Goal: Task Accomplishment & Management: Manage account settings

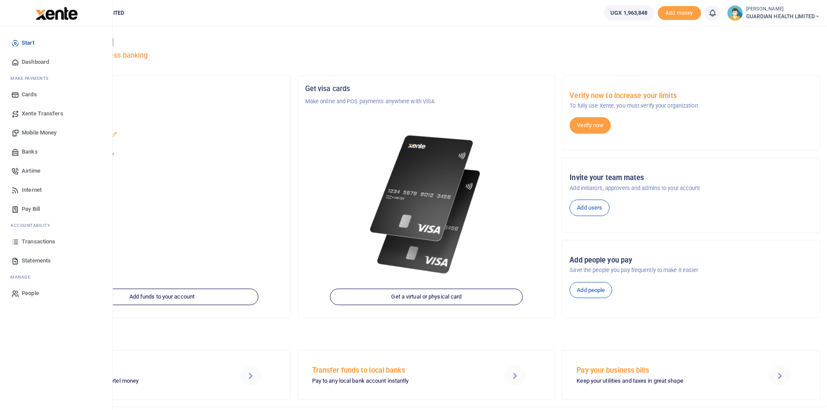
click at [37, 62] on span "Dashboard" at bounding box center [35, 62] width 27 height 9
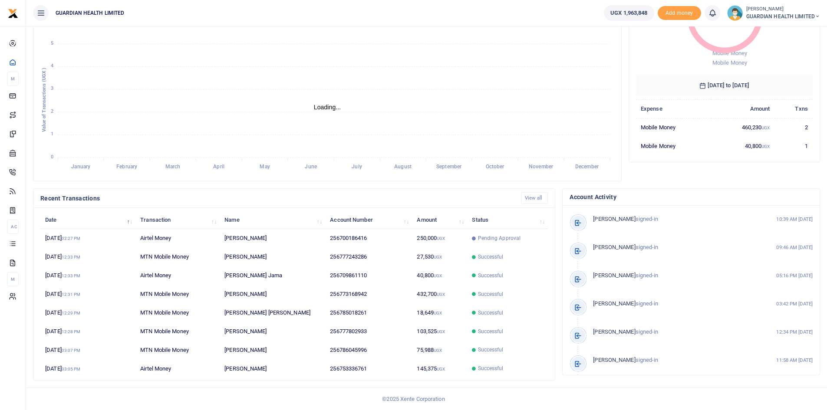
scroll to position [7, 7]
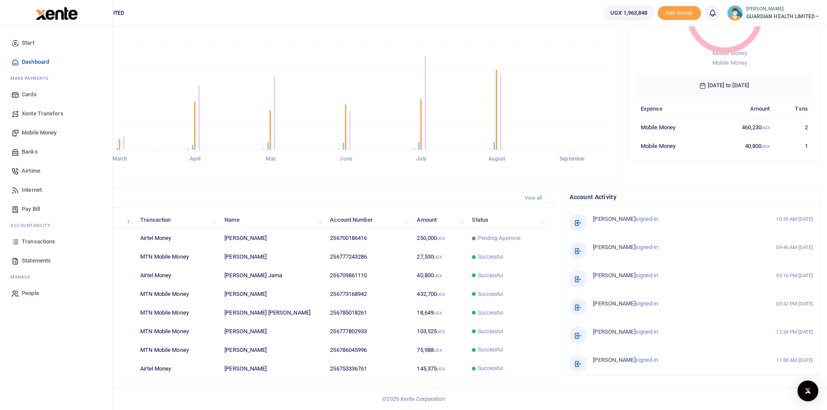
click at [37, 241] on span "Transactions" at bounding box center [38, 242] width 33 height 9
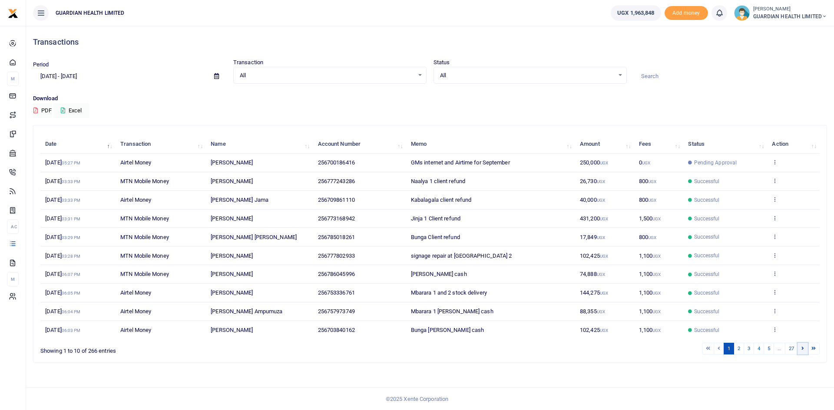
click at [800, 348] on link at bounding box center [802, 349] width 10 height 12
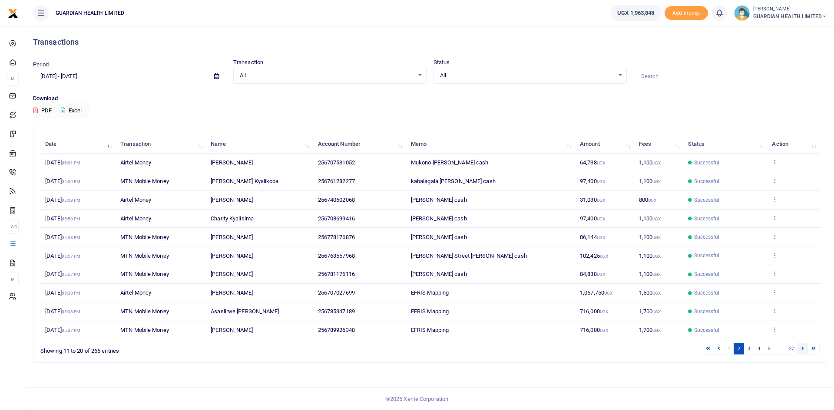
click at [799, 348] on link at bounding box center [802, 349] width 10 height 12
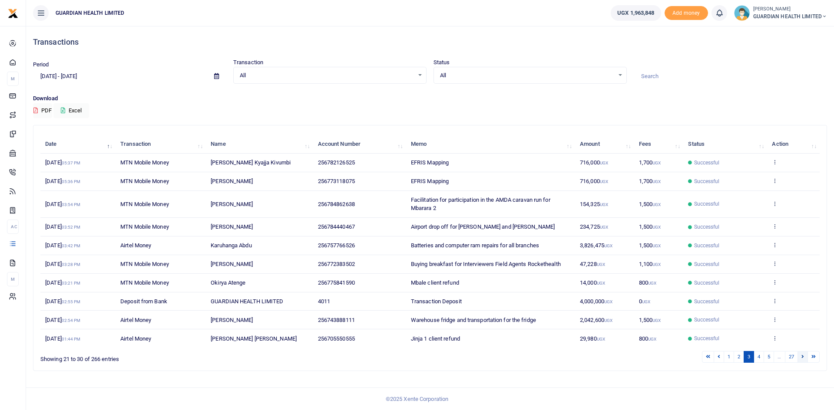
click at [802, 357] on icon at bounding box center [802, 356] width 3 height 5
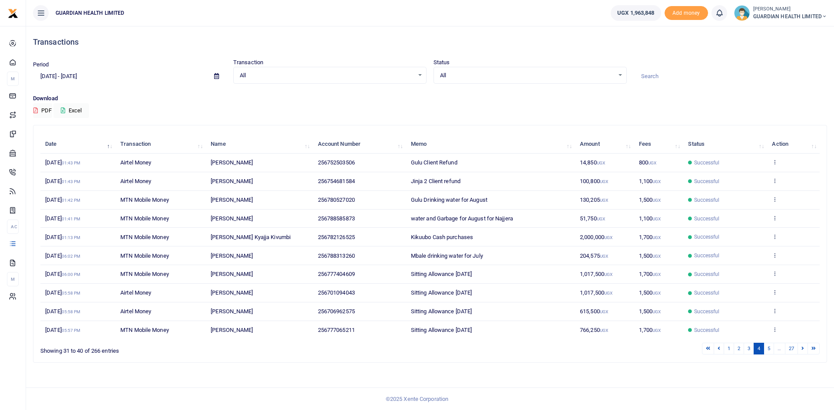
click at [802, 357] on div "Search: Date Transaction Name Account Number Memo Amount Fees Status Action 28t…" at bounding box center [429, 244] width 793 height 237
click at [802, 352] on link at bounding box center [802, 349] width 10 height 12
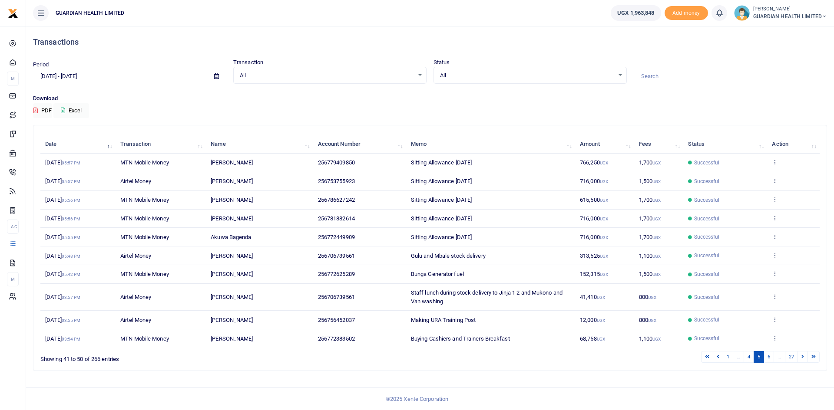
click at [802, 352] on link at bounding box center [802, 357] width 10 height 12
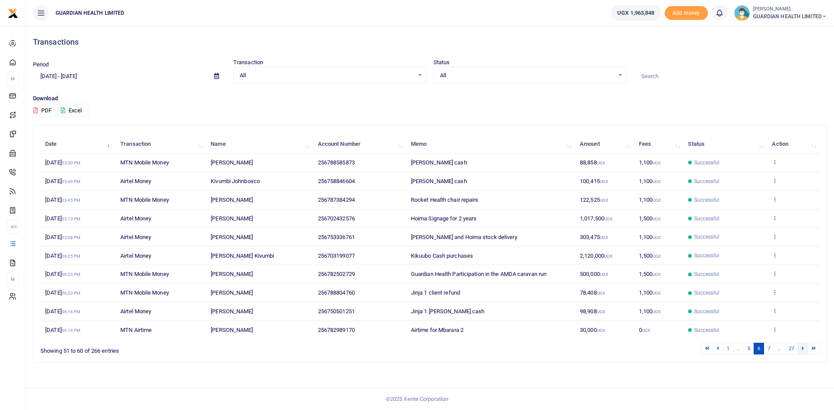
click at [802, 349] on icon at bounding box center [802, 348] width 3 height 5
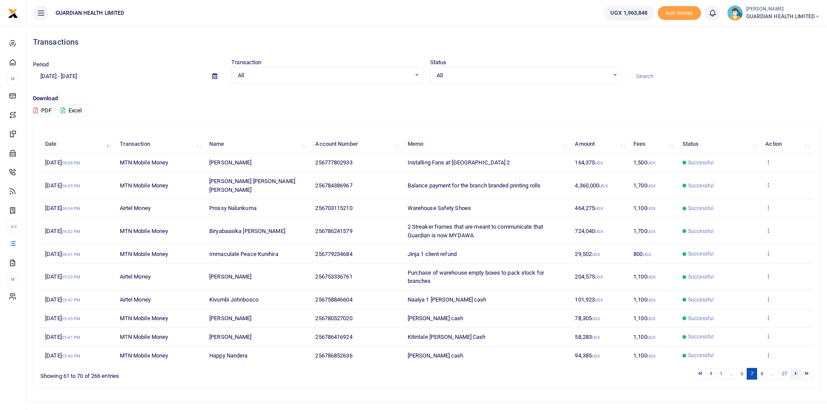
click at [797, 375] on link at bounding box center [796, 374] width 10 height 12
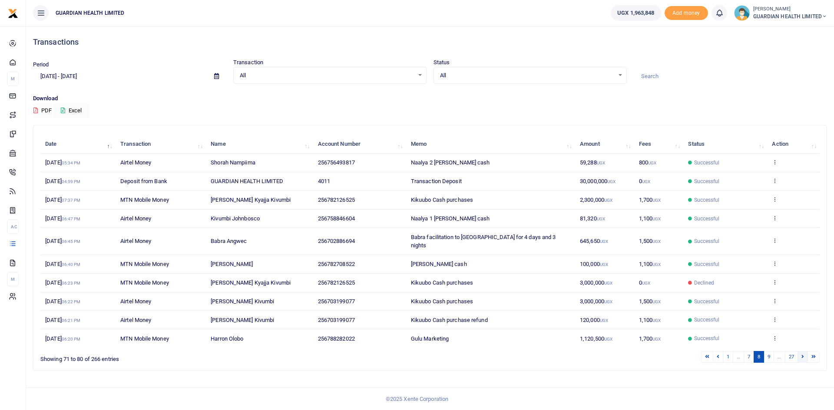
click at [801, 351] on link at bounding box center [802, 357] width 10 height 12
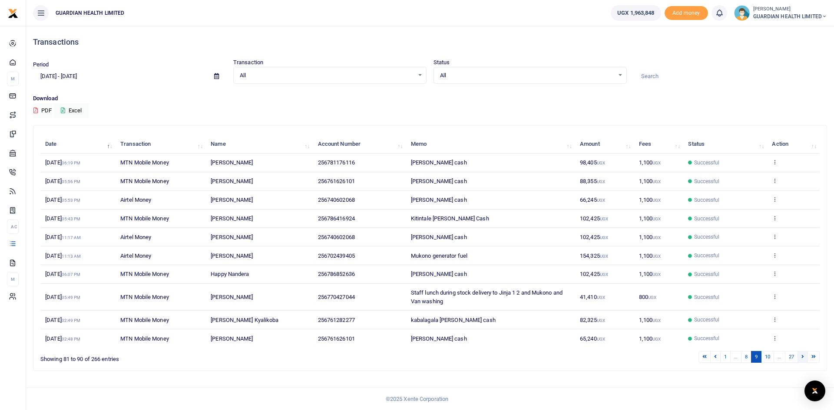
click at [801, 356] on icon at bounding box center [802, 356] width 3 height 5
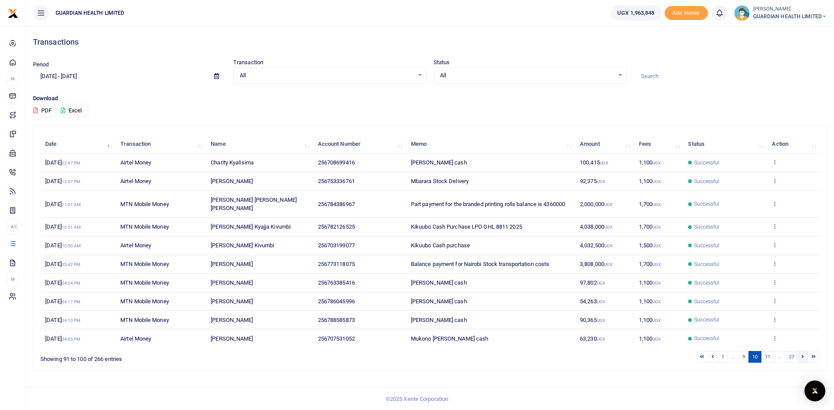
click at [802, 359] on icon at bounding box center [802, 356] width 3 height 5
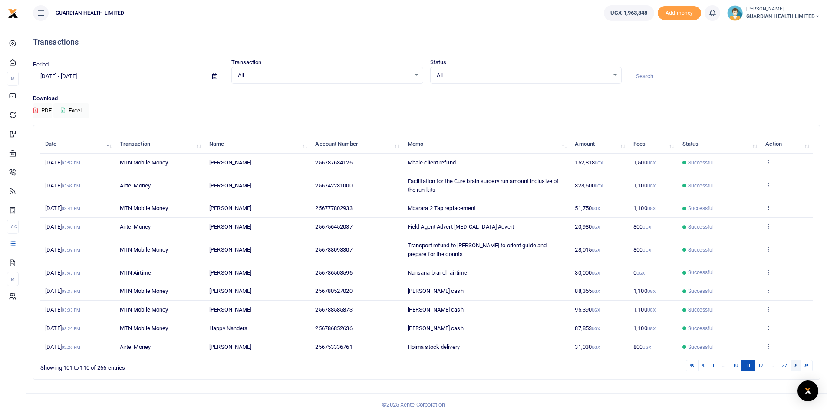
click at [797, 367] on icon at bounding box center [796, 365] width 3 height 5
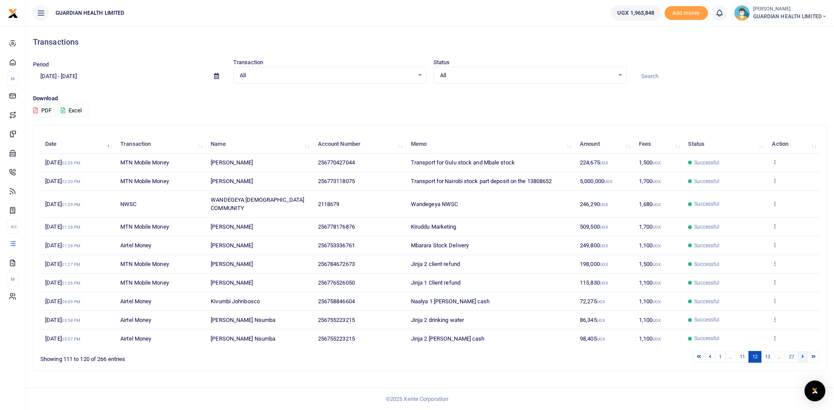
click at [802, 354] on icon at bounding box center [802, 356] width 3 height 5
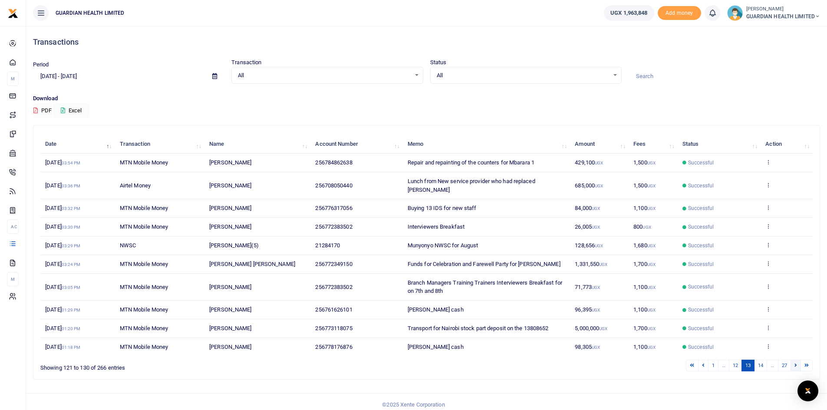
click at [795, 368] on icon at bounding box center [796, 365] width 3 height 5
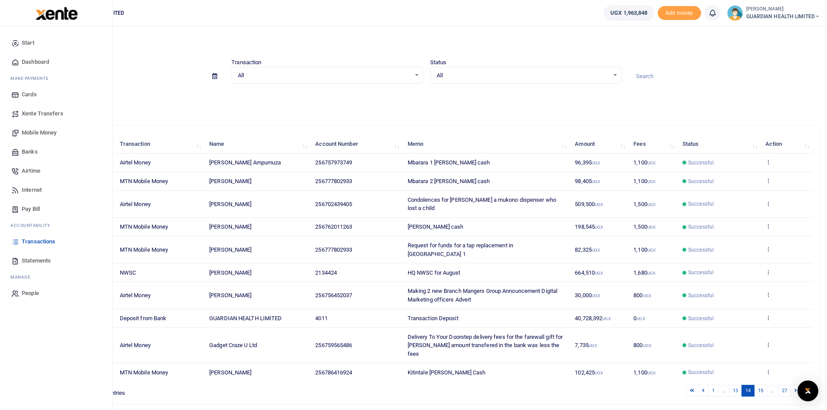
click at [44, 58] on span "Dashboard" at bounding box center [35, 62] width 27 height 9
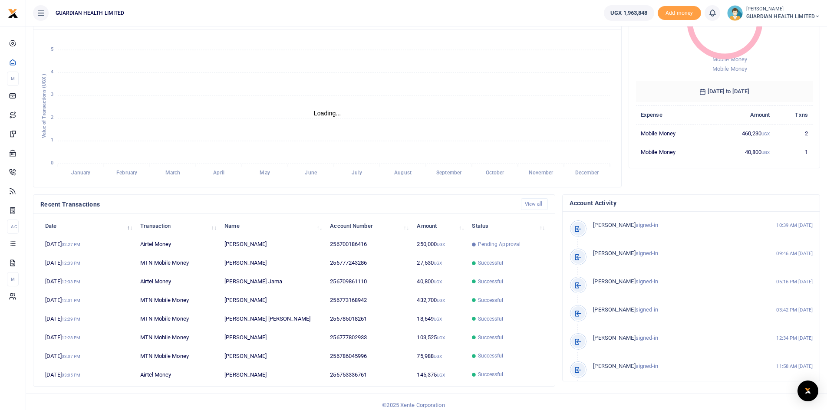
scroll to position [109, 0]
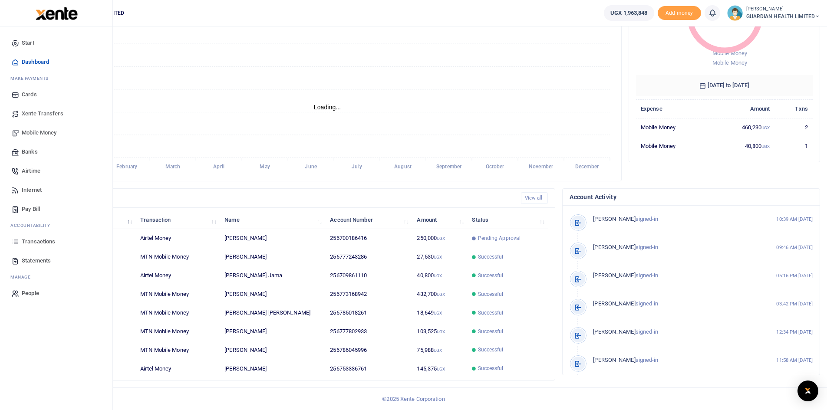
click at [43, 240] on span "Transactions" at bounding box center [38, 242] width 33 height 9
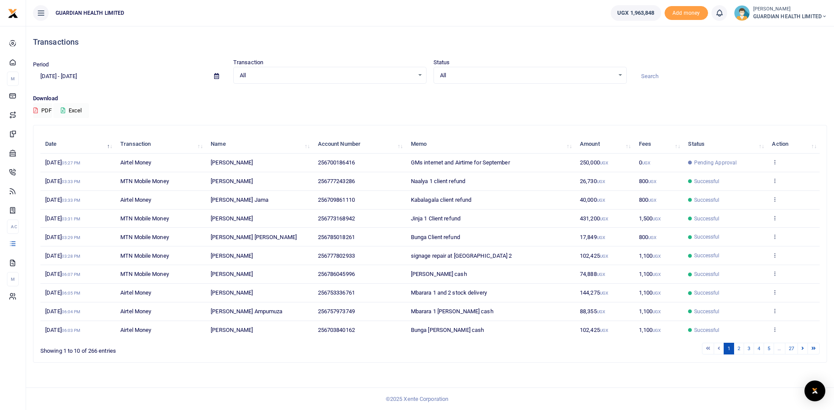
click at [79, 109] on button "Excel" at bounding box center [71, 110] width 36 height 15
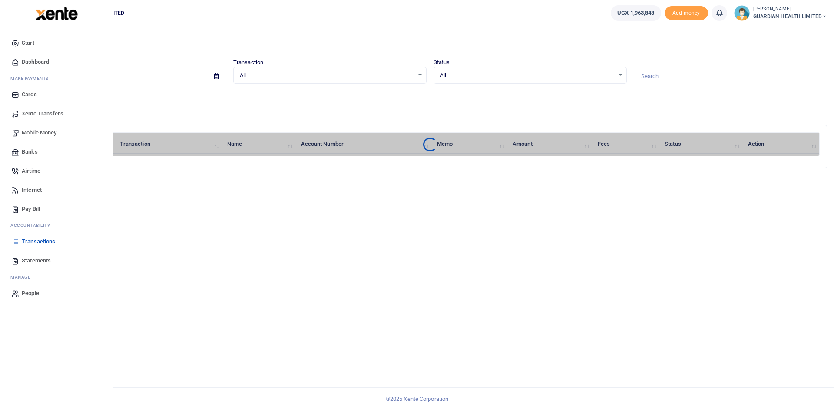
click at [40, 133] on span "Mobile Money" at bounding box center [39, 133] width 35 height 9
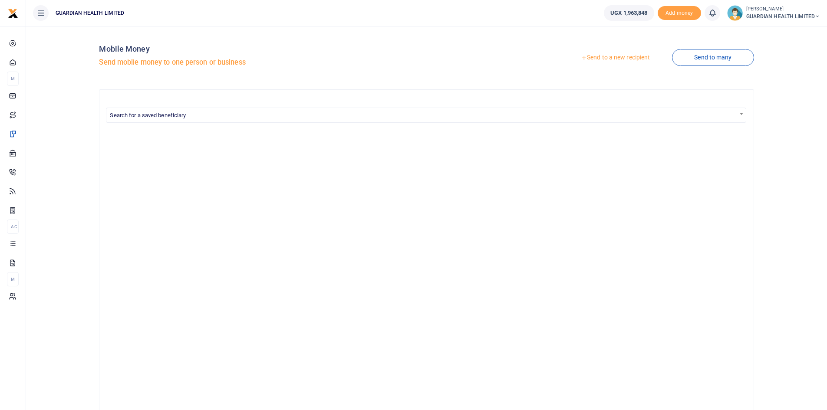
click at [626, 58] on link "Send to a new recipient" at bounding box center [615, 58] width 113 height 16
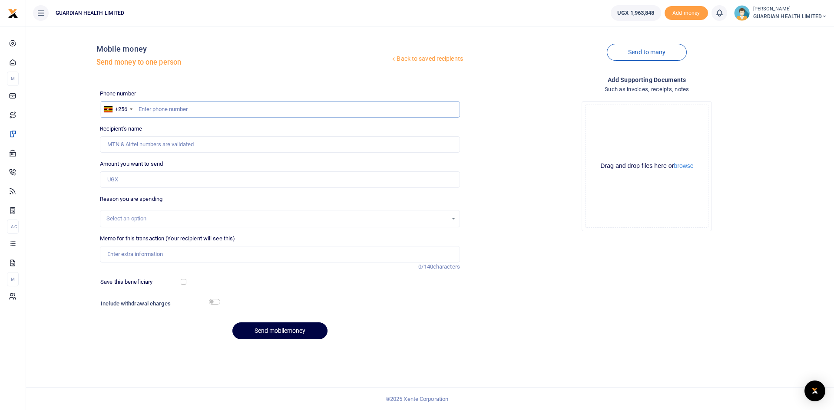
paste input "0778437007"
click at [142, 108] on input "0778437007" at bounding box center [280, 109] width 360 height 17
type input "778437007"
type input "Jerome Owor"
type input "778437007"
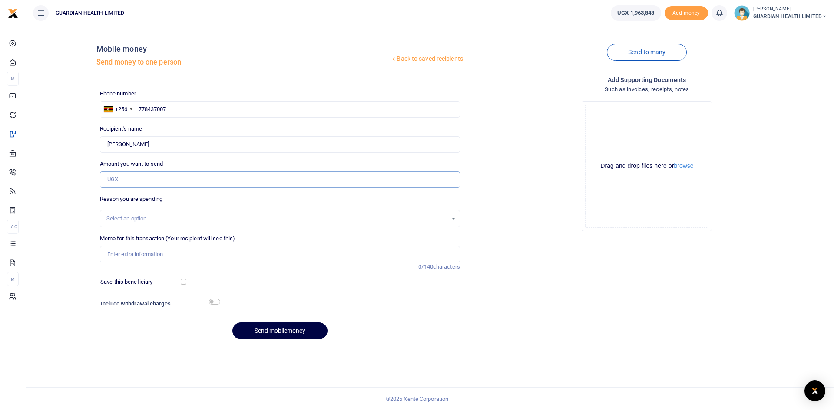
click at [137, 180] on input "Amount you want to send" at bounding box center [280, 180] width 360 height 17
type input "72,000"
click at [130, 253] on input "Memo for this transaction (Your recipient will see this)" at bounding box center [280, 254] width 360 height 17
type input "Jinja 1 petty cash"
click at [183, 282] on input "checkbox" at bounding box center [184, 282] width 6 height 6
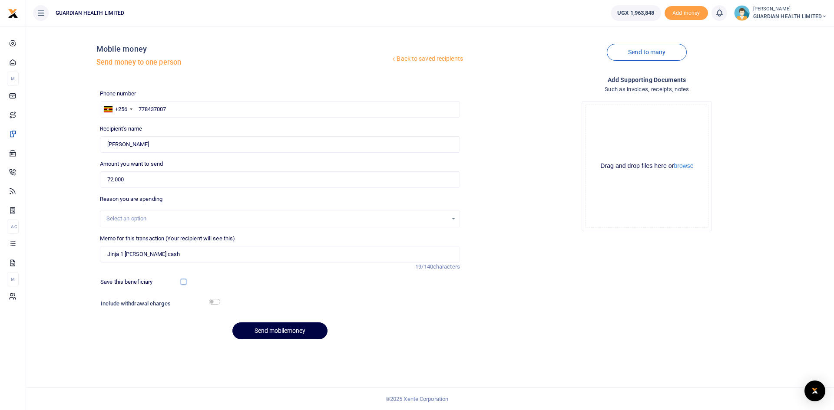
checkbox input "true"
click at [214, 303] on input "checkbox" at bounding box center [214, 302] width 11 height 6
checkbox input "true"
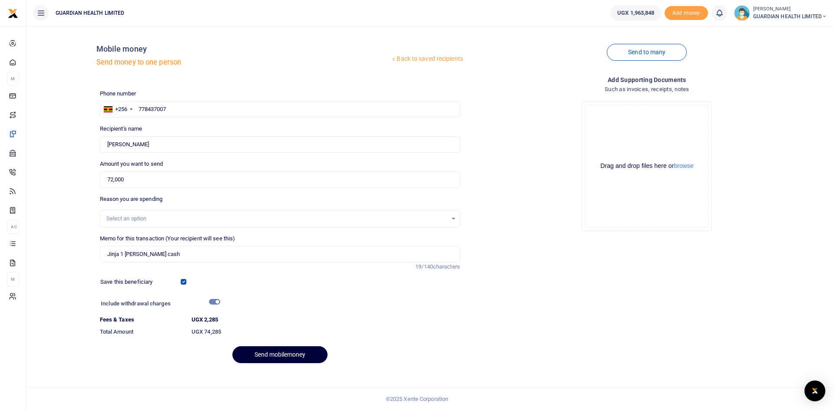
click at [278, 353] on button "Send mobilemoney" at bounding box center [279, 355] width 95 height 17
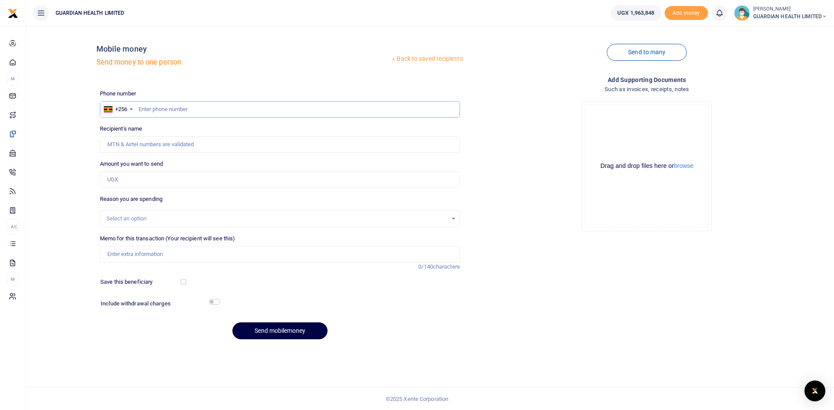
paste input "0781176116"
click at [142, 110] on input "0781176116" at bounding box center [280, 109] width 360 height 17
type input "781176116"
click at [135, 182] on input "Amount you want to send" at bounding box center [280, 180] width 360 height 17
type input "Brenda Asiimwe"
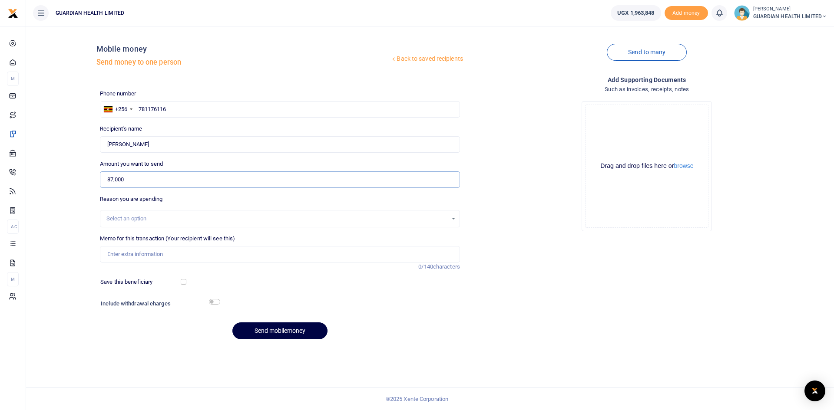
type input "87,000"
click at [155, 253] on input "Memo for this transaction (Your recipient will see this)" at bounding box center [280, 254] width 360 height 17
type input "Kansanga Petty cash"
click at [181, 282] on input "checkbox" at bounding box center [184, 282] width 6 height 6
checkbox input "true"
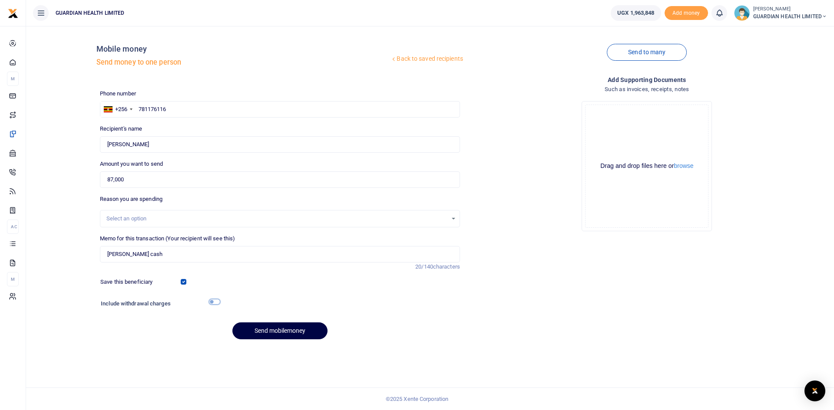
click at [216, 302] on input "checkbox" at bounding box center [214, 302] width 11 height 6
checkbox input "true"
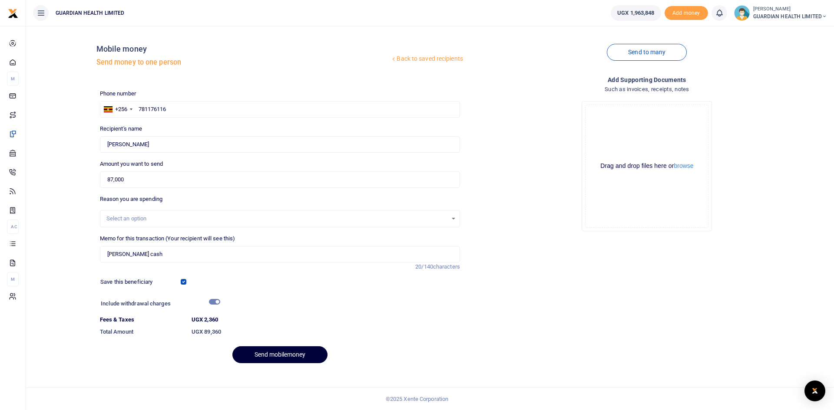
click at [263, 349] on button "Send mobilemoney" at bounding box center [279, 355] width 95 height 17
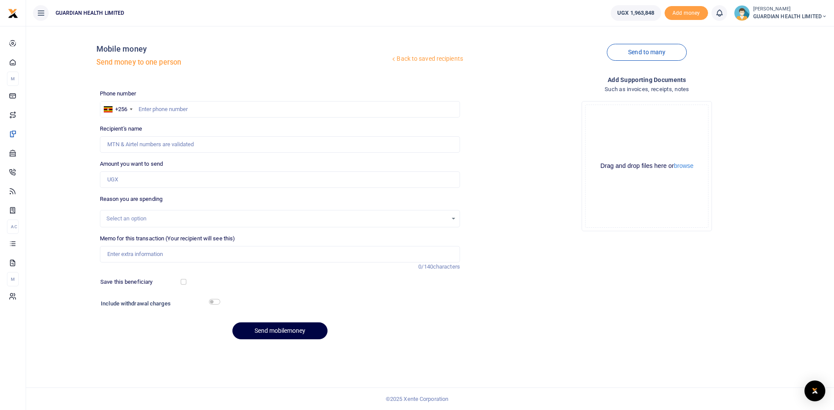
click at [178, 108] on div at bounding box center [417, 205] width 834 height 410
click at [178, 108] on input "text" at bounding box center [280, 109] width 360 height 17
type input "701094043"
click at [150, 179] on input "Amount you want to send" at bounding box center [280, 180] width 360 height 17
type input "168,450"
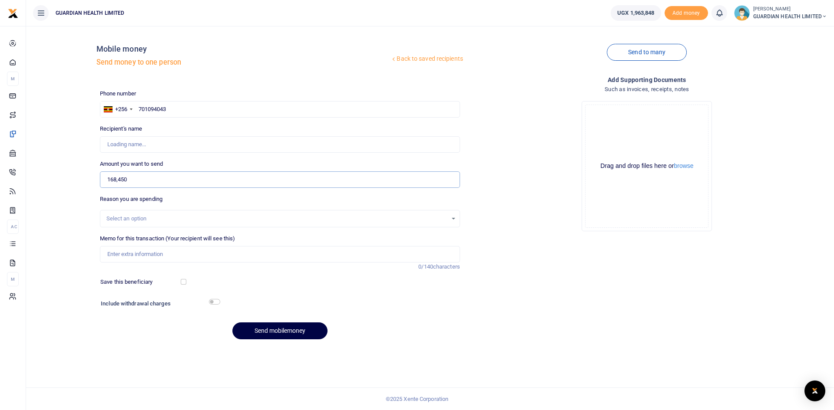
type input "Shamim Nabatanzi"
type input "168,450"
click at [134, 219] on div "Select an option" at bounding box center [276, 219] width 341 height 9
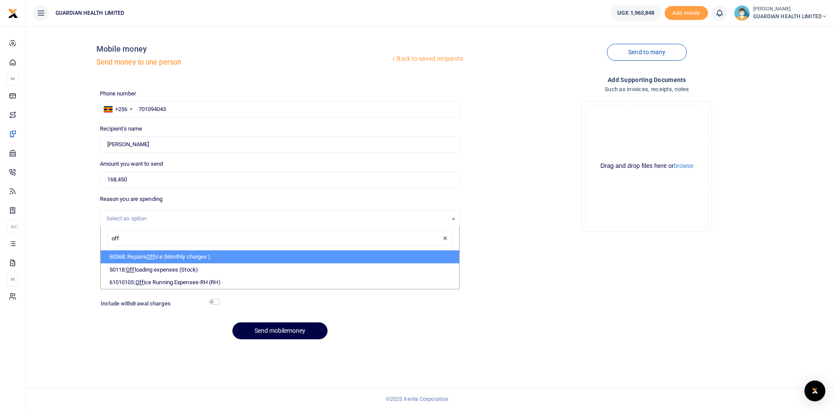
click at [140, 237] on input "off" at bounding box center [279, 239] width 345 height 16
drag, startPoint x: 140, startPoint y: 237, endPoint x: 90, endPoint y: 240, distance: 50.1
click at [90, 240] on div "Back to saved recipients Mobile money Send money to one person Send to many Pho…" at bounding box center [430, 190] width 801 height 314
type input "off"
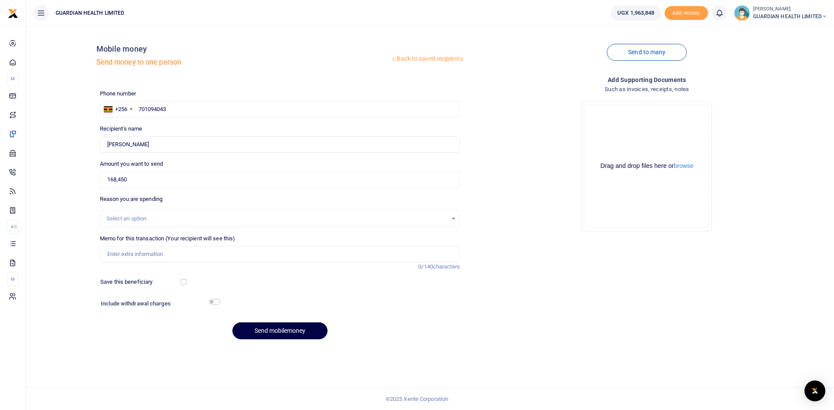
click at [120, 218] on div "Select an option" at bounding box center [276, 219] width 341 height 9
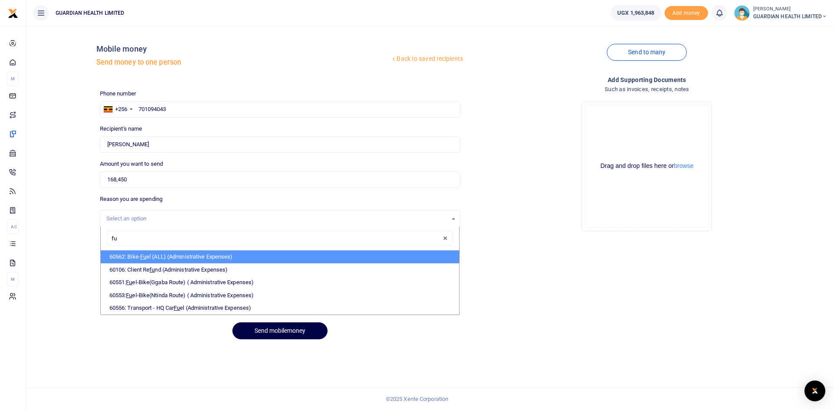
type input "f"
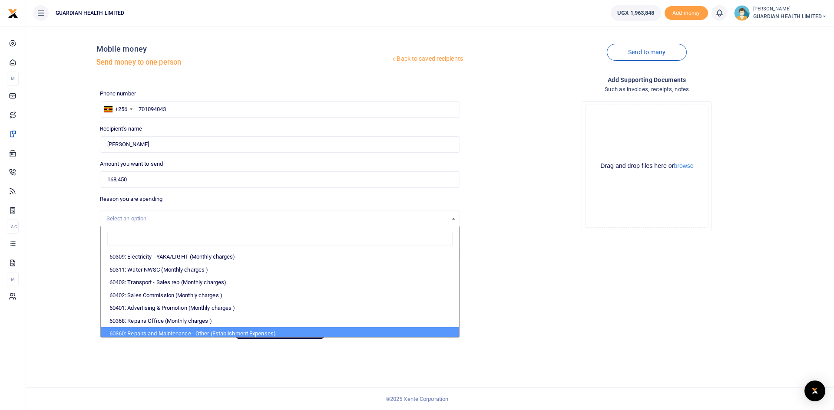
click at [241, 363] on div "Back to saved recipients Mobile money Send money to one person Send to many Pho…" at bounding box center [430, 218] width 808 height 384
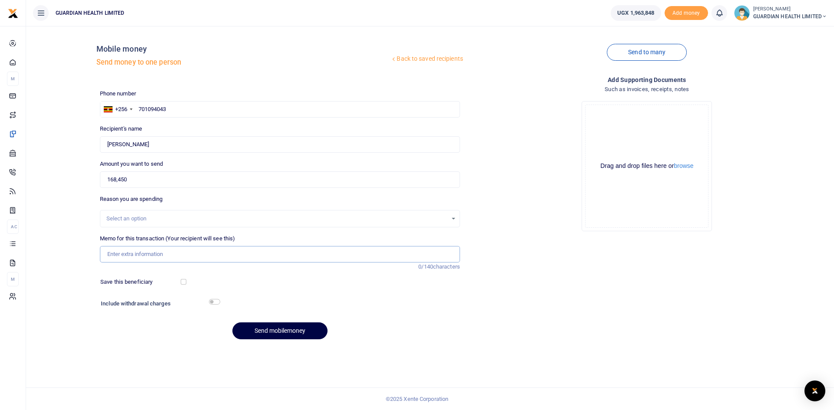
click at [151, 255] on input "Memo for this transaction (Your recipient will see this)" at bounding box center [280, 254] width 360 height 17
click at [143, 253] on input "Memo for this transaction (Your recipient will see this)" at bounding box center [280, 254] width 360 height 17
type input "Refund for branch top for assets that were purchased"
click at [182, 282] on input "checkbox" at bounding box center [184, 282] width 6 height 6
checkbox input "true"
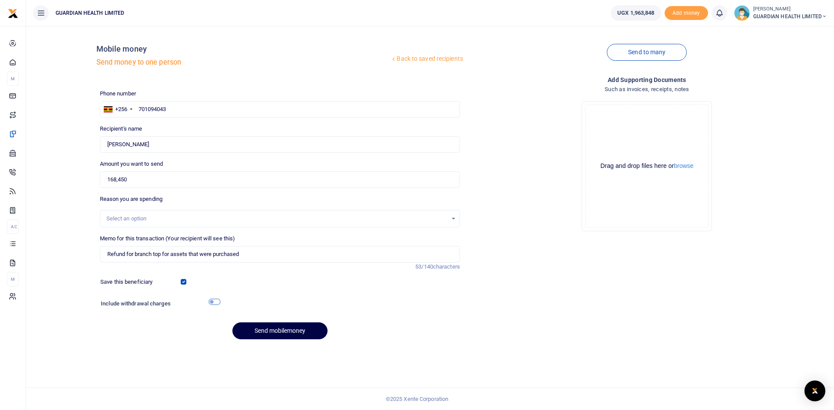
click at [215, 303] on input "checkbox" at bounding box center [214, 302] width 11 height 6
checkbox input "true"
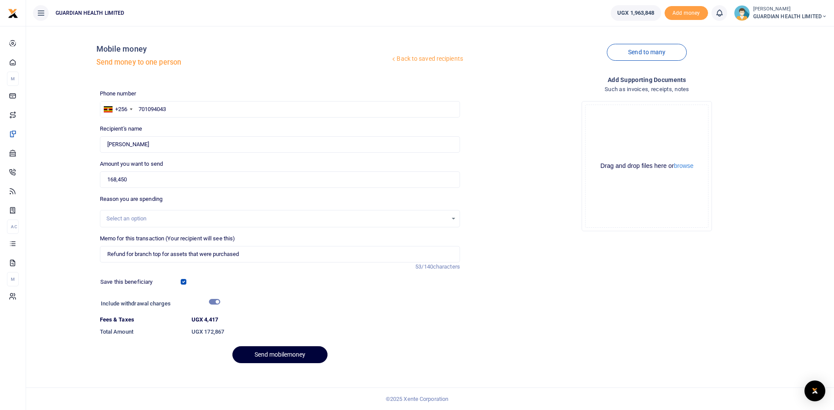
click at [255, 353] on button "Send mobilemoney" at bounding box center [279, 355] width 95 height 17
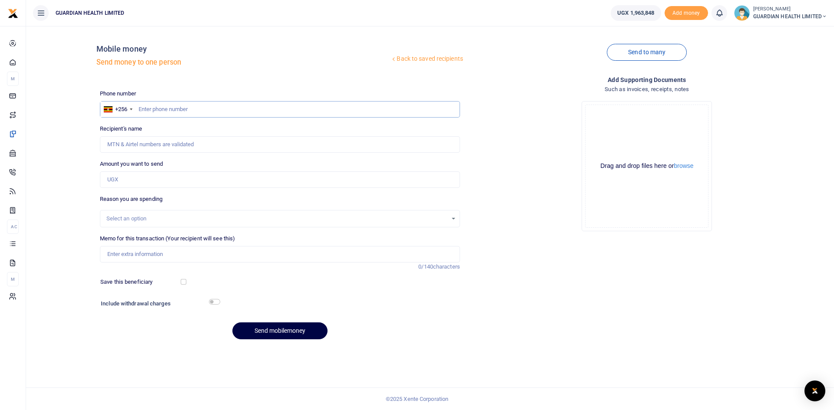
paste input "0763385416"
click at [141, 106] on input "0763385416" at bounding box center [280, 109] width 360 height 17
type input "763385416"
click at [118, 176] on input "Amount you want to send" at bounding box center [280, 180] width 360 height 17
type input "Doreen Musiimenta"
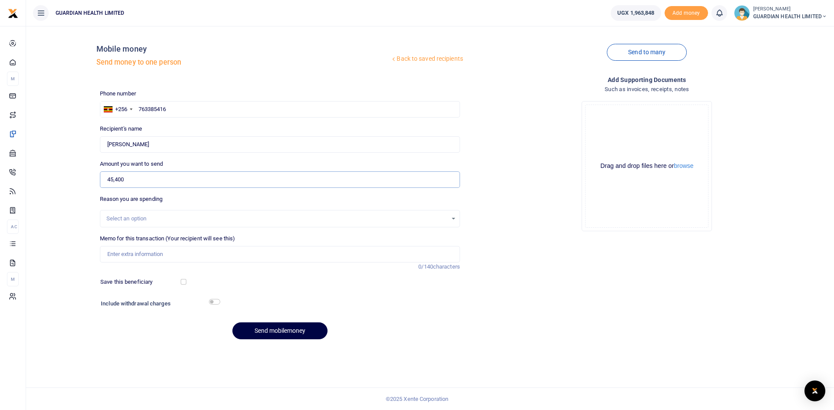
type input "45,400"
click at [139, 257] on input "Memo for this transaction (Your recipient will see this)" at bounding box center [280, 254] width 360 height 17
type input "Kisementi Petty cash"
click at [185, 282] on input "checkbox" at bounding box center [184, 282] width 6 height 6
checkbox input "true"
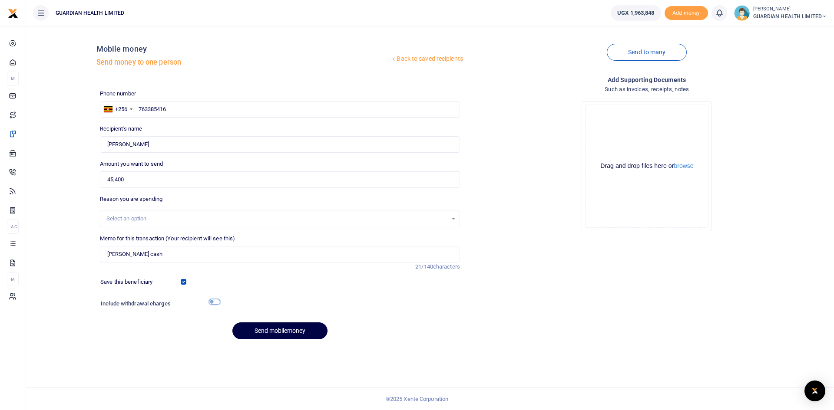
click at [217, 302] on input "checkbox" at bounding box center [214, 302] width 11 height 6
checkbox input "true"
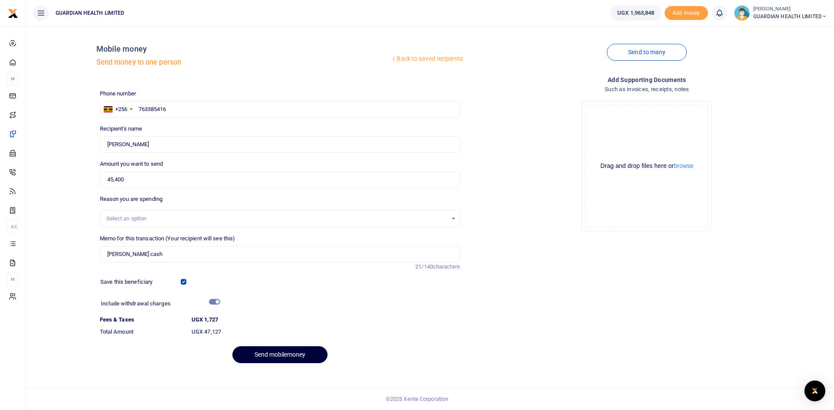
click at [274, 355] on button "Send mobilemoney" at bounding box center [279, 355] width 95 height 17
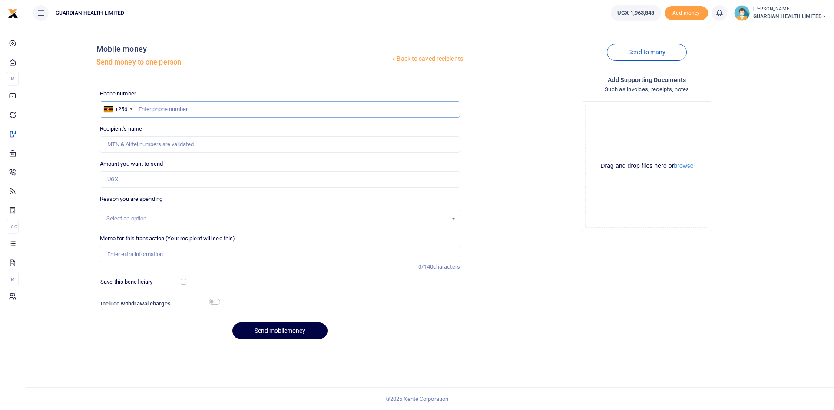
paste input "0786416924"
click at [142, 107] on input "0786416924" at bounding box center [280, 109] width 360 height 17
type input "786416924"
click at [133, 177] on input "Amount you want to send" at bounding box center [280, 180] width 360 height 17
type input "Frances Apio"
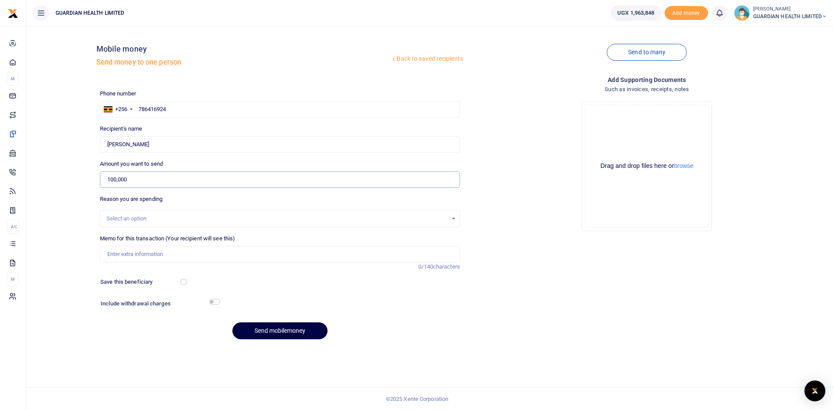
type input "100,000"
click at [152, 253] on input "Memo for this transaction (Your recipient will see this)" at bounding box center [280, 254] width 360 height 17
type input "Kitintale Petty Cash"
click at [183, 281] on input "checkbox" at bounding box center [184, 282] width 6 height 6
checkbox input "true"
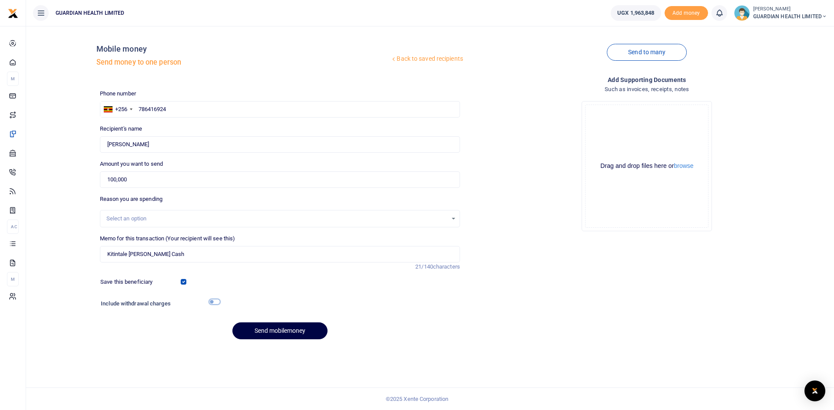
click at [212, 302] on input "checkbox" at bounding box center [214, 302] width 11 height 6
checkbox input "true"
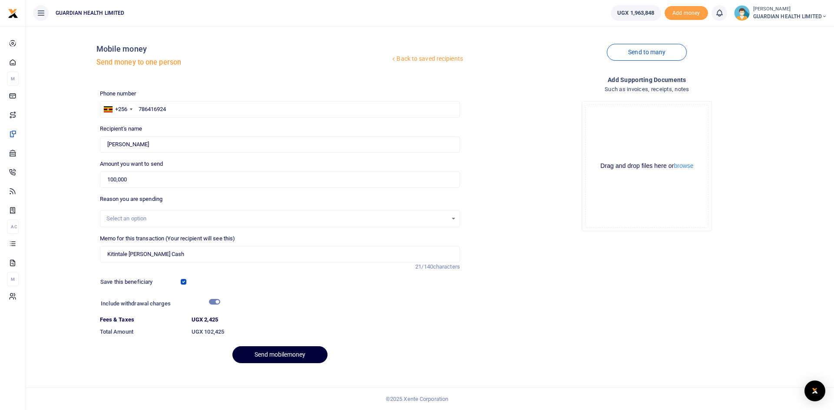
click at [268, 352] on button "Send mobilemoney" at bounding box center [279, 355] width 95 height 17
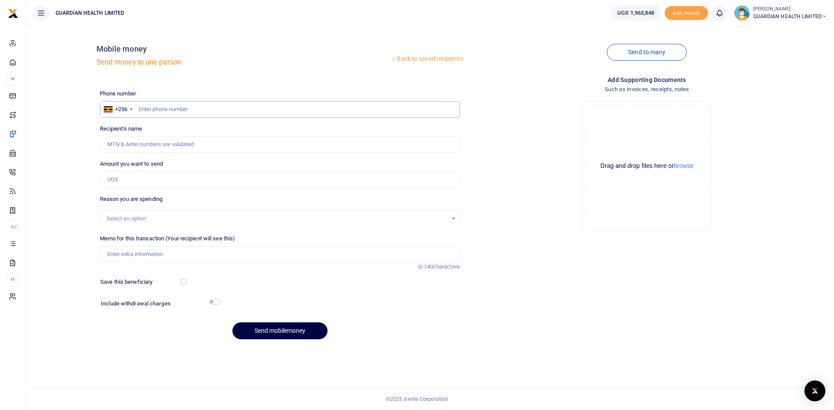
paste input "0761626101"
click at [141, 110] on input "0761626101" at bounding box center [280, 109] width 360 height 17
type input "761626101"
type input "[PERSON_NAME]"
type input "761626101"
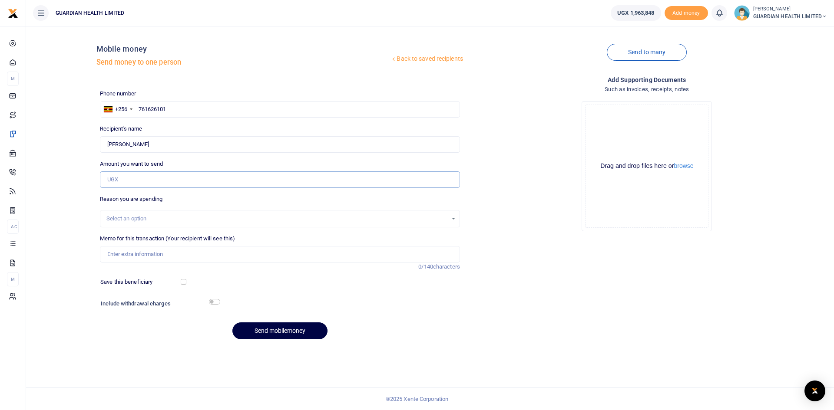
click at [127, 179] on input "Amount you want to send" at bounding box center [280, 180] width 360 height 17
type input "100,000"
click at [156, 251] on input "Memo for this transaction (Your recipient will see this)" at bounding box center [280, 254] width 360 height 17
type input "[PERSON_NAME] cash"
click at [185, 280] on input "checkbox" at bounding box center [184, 282] width 6 height 6
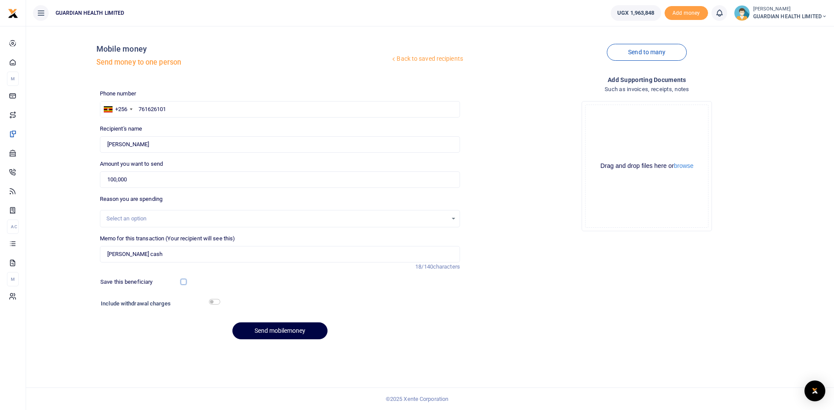
checkbox input "true"
click at [212, 299] on input "checkbox" at bounding box center [214, 302] width 11 height 6
checkbox input "true"
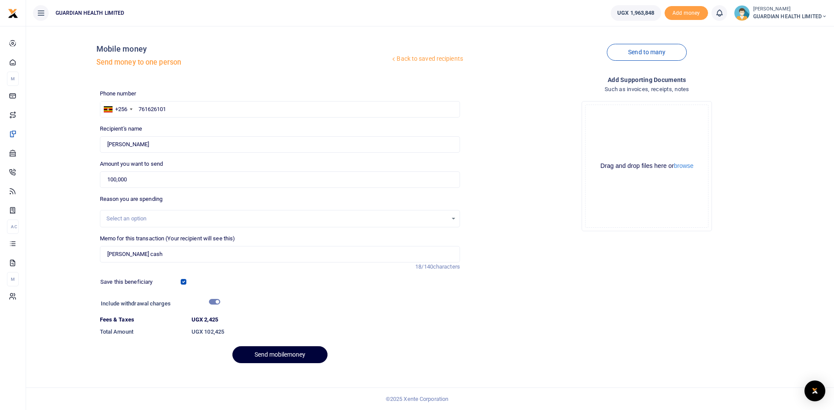
click at [273, 354] on button "Send mobilemoney" at bounding box center [279, 355] width 95 height 17
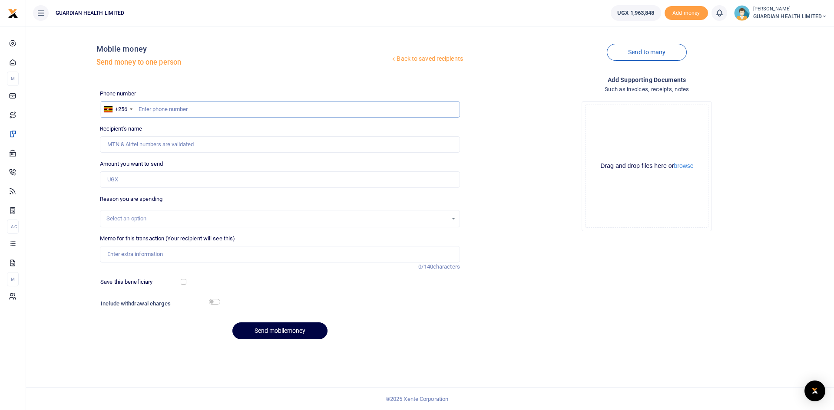
paste input "0771218403"
click at [142, 109] on input "0771218403" at bounding box center [280, 109] width 360 height 17
type input "771218403"
type input "Asiimwe Angella"
click at [179, 179] on input "Amount you want to send" at bounding box center [280, 180] width 360 height 17
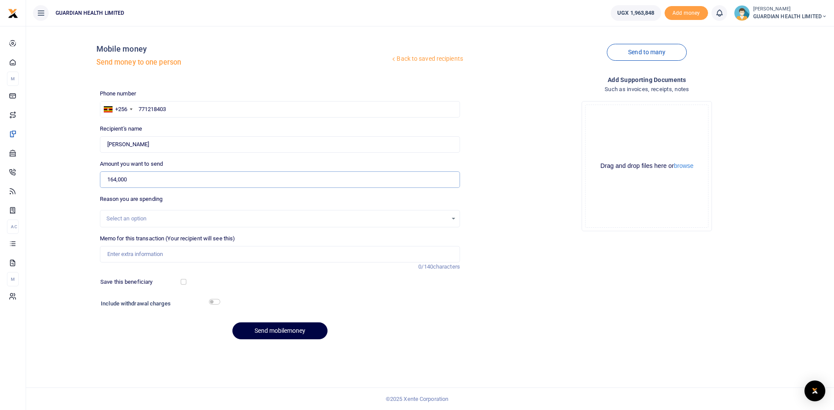
type input "164,000"
click at [172, 258] on input "Memo for this transaction (Your recipient will see this)" at bounding box center [280, 254] width 360 height 17
type input "Wandegeya Petty cash"
click at [215, 302] on input "checkbox" at bounding box center [214, 302] width 11 height 6
checkbox input "true"
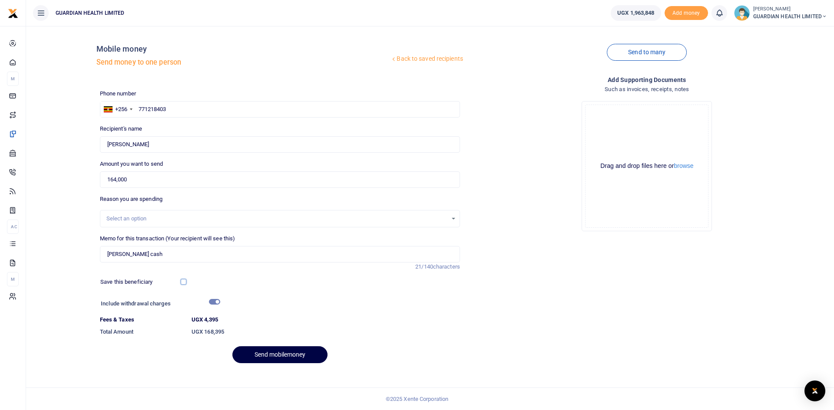
click at [184, 284] on input "checkbox" at bounding box center [184, 282] width 6 height 6
checkbox input "true"
click at [258, 353] on button "Send mobilemoney" at bounding box center [279, 355] width 95 height 17
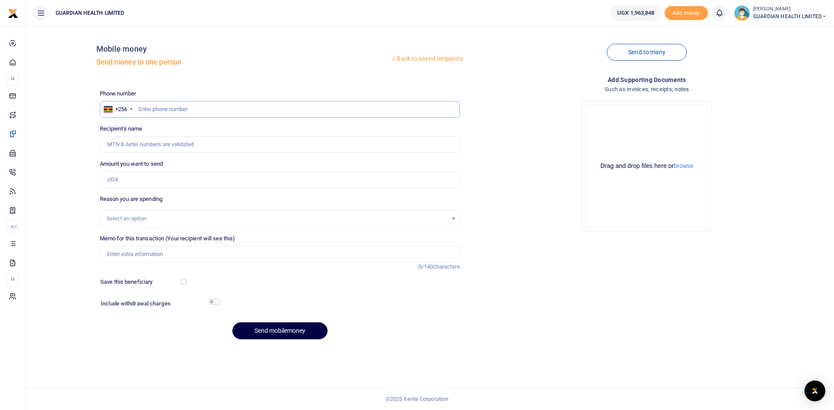
paste input "0786852636"
click at [140, 109] on input "0786852636" at bounding box center [280, 109] width 360 height 17
type input "786852636"
type input "Happy Nandera"
click at [129, 179] on input "Amount you want to send" at bounding box center [280, 180] width 360 height 17
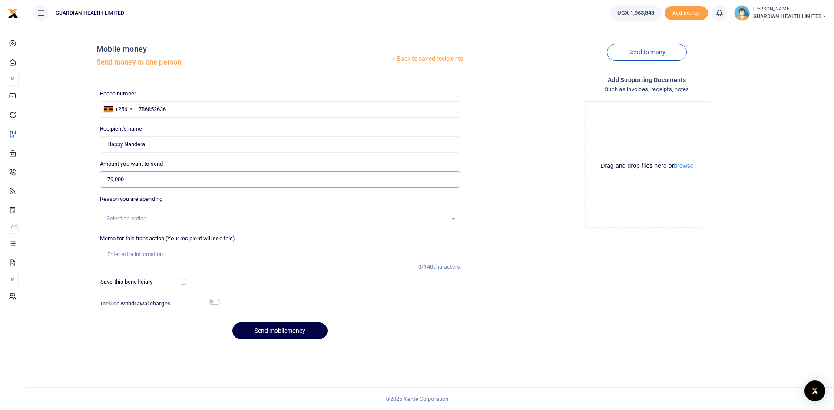
type input "79,000"
click at [131, 252] on input "Memo for this transaction (Your recipient will see this)" at bounding box center [280, 254] width 360 height 17
type input "[PERSON_NAME] cash"
drag, startPoint x: 185, startPoint y: 281, endPoint x: 193, endPoint y: 294, distance: 15.4
click at [184, 281] on input "checkbox" at bounding box center [184, 282] width 6 height 6
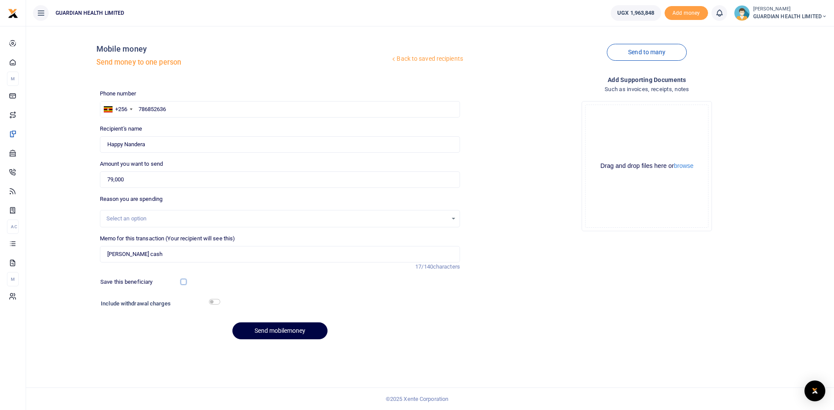
checkbox input "true"
click at [212, 301] on input "checkbox" at bounding box center [214, 302] width 11 height 6
checkbox input "true"
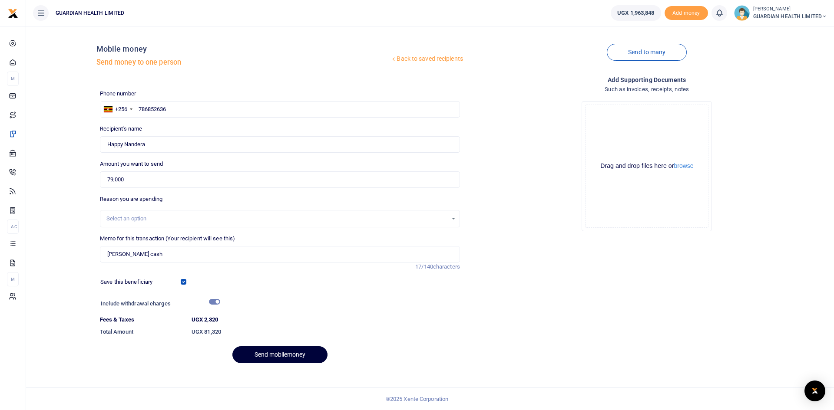
click at [272, 350] on button "Send mobilemoney" at bounding box center [279, 355] width 95 height 17
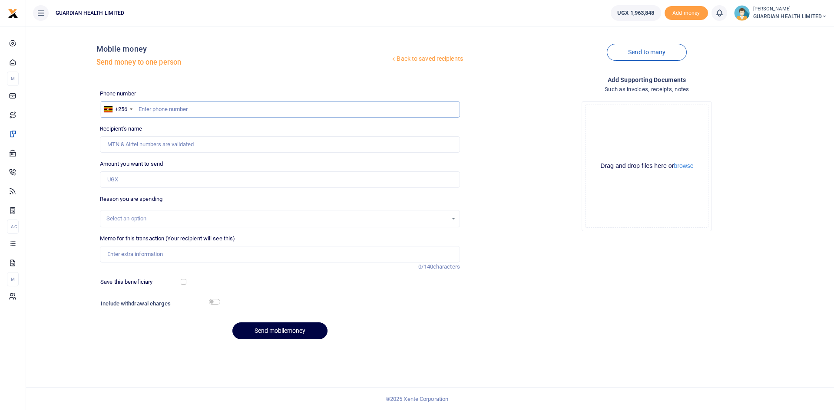
paste input "0758846604"
click at [141, 109] on input "0758846604" at bounding box center [280, 109] width 360 height 17
type input "758846604"
click at [126, 183] on input "Amount you want to send" at bounding box center [280, 180] width 360 height 17
type input "98,500"
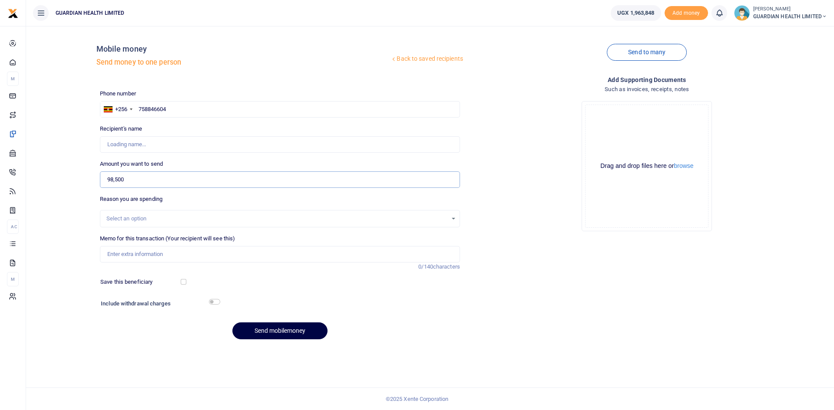
type input "Kivumbi Johnbosco"
type input "98,500"
click at [138, 254] on input "Memo for this transaction (Your recipient will see this)" at bounding box center [280, 254] width 360 height 17
type input "Naalya 1 petty cash"
click at [182, 281] on input "checkbox" at bounding box center [184, 282] width 6 height 6
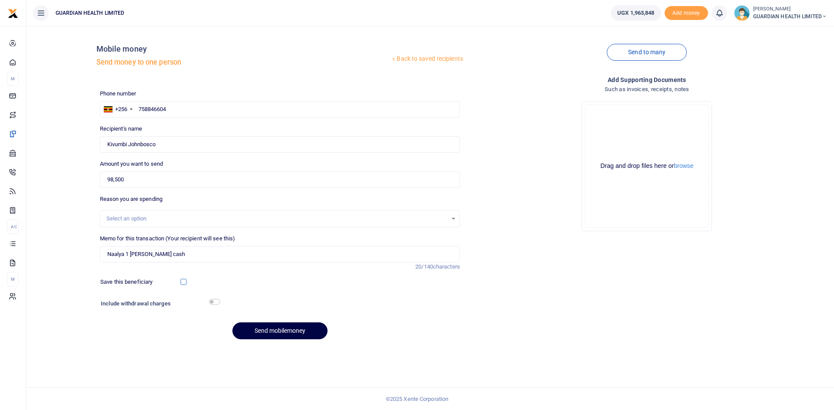
checkbox input "true"
click at [213, 301] on input "checkbox" at bounding box center [214, 302] width 11 height 6
checkbox input "true"
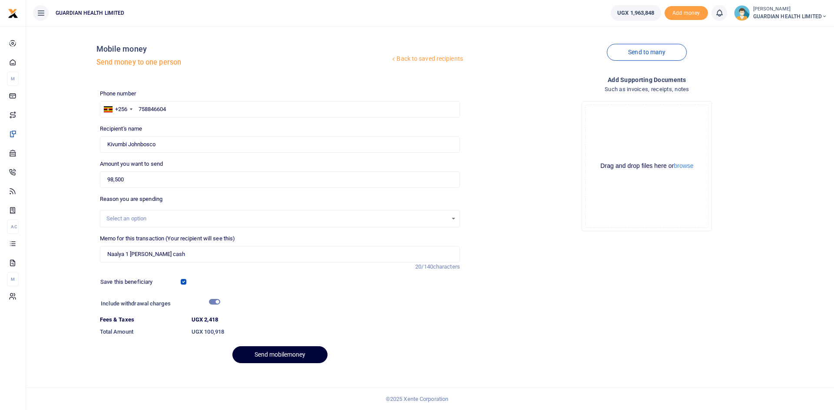
click at [272, 354] on button "Send mobilemoney" at bounding box center [279, 355] width 95 height 17
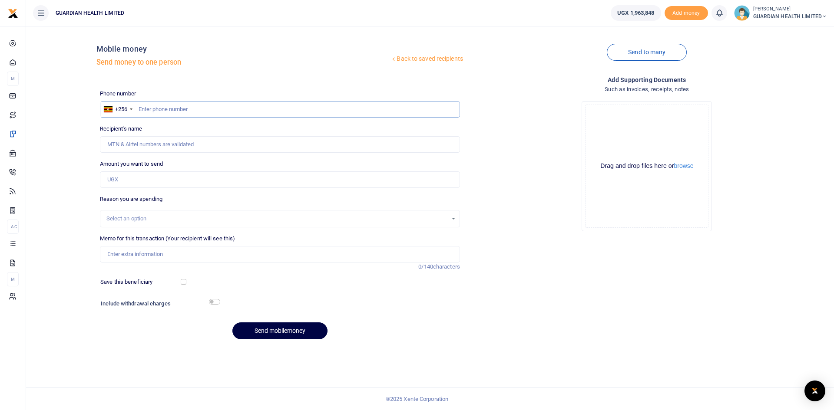
paste input "0755223215"
click at [143, 111] on input "0755223215" at bounding box center [280, 109] width 360 height 17
click at [142, 108] on input "0755223215" at bounding box center [280, 109] width 360 height 17
type input "755223215"
click at [141, 182] on input "Amount you want to send" at bounding box center [280, 180] width 360 height 17
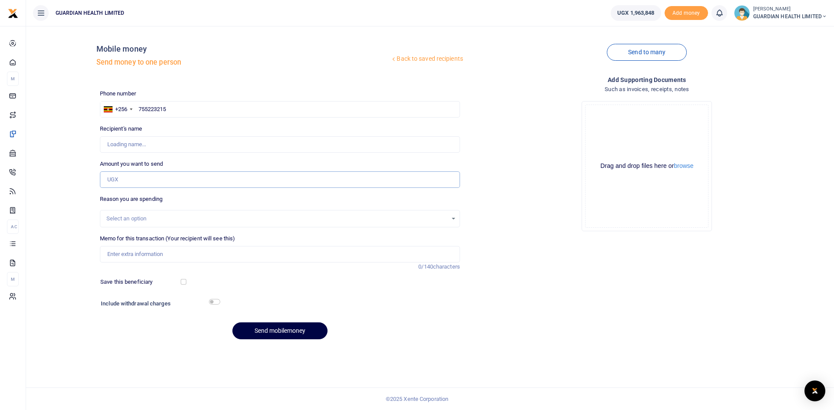
type input "[PERSON_NAME] Nsumba"
type input "97,000"
click at [185, 258] on input "Memo for this transaction (Your recipient will see this)" at bounding box center [280, 254] width 360 height 17
type input "Jinja 2 [PERSON_NAME] cash"
click at [182, 283] on input "checkbox" at bounding box center [184, 282] width 6 height 6
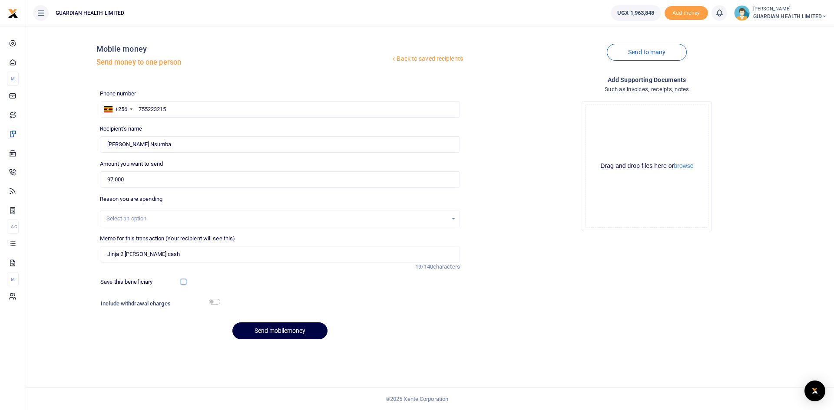
checkbox input "true"
click at [215, 302] on input "checkbox" at bounding box center [214, 302] width 11 height 6
checkbox input "true"
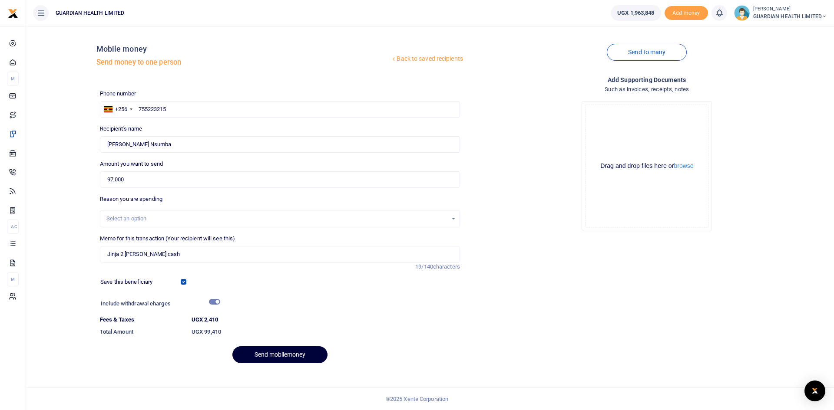
click at [269, 354] on button "Send mobilemoney" at bounding box center [279, 355] width 95 height 17
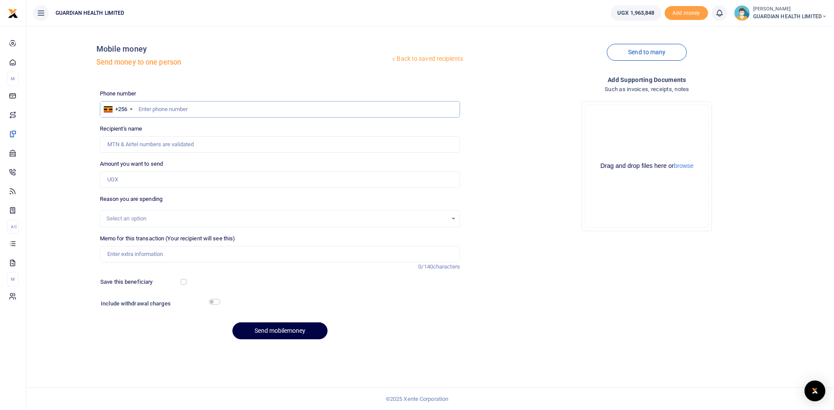
paste input "0780527020"
click at [142, 107] on input "0780527020" at bounding box center [280, 109] width 360 height 17
type input "780527020"
type input "Robine Jenneth Lakot"
type input "780527020"
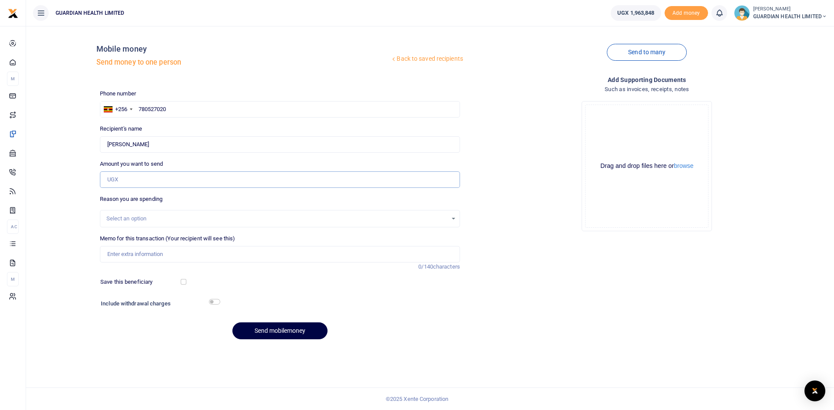
click at [134, 181] on input "Amount you want to send" at bounding box center [280, 180] width 360 height 17
type input "70,000"
click at [156, 255] on input "Memo for this transaction (Your recipient will see this)" at bounding box center [280, 254] width 360 height 17
type input "Gulu Petty cash"
click at [183, 282] on input "checkbox" at bounding box center [184, 282] width 6 height 6
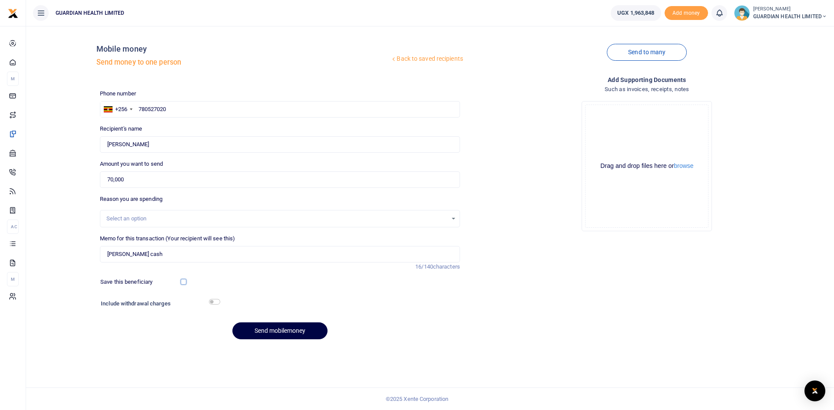
checkbox input "true"
click at [210, 300] on input "checkbox" at bounding box center [214, 302] width 11 height 6
checkbox input "true"
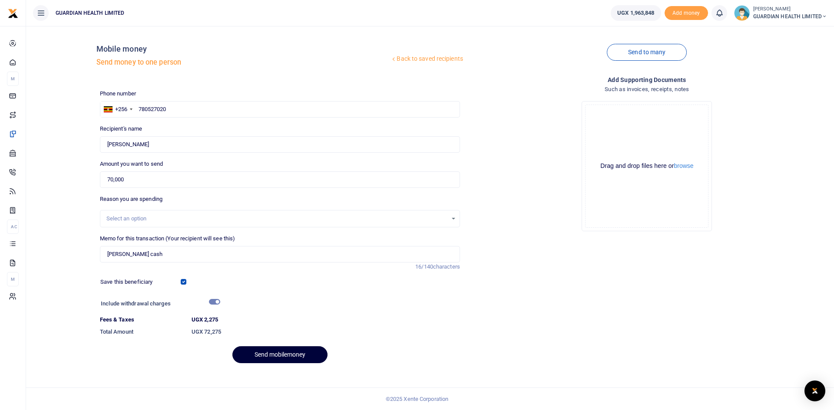
click at [271, 349] on button "Send mobilemoney" at bounding box center [279, 355] width 95 height 17
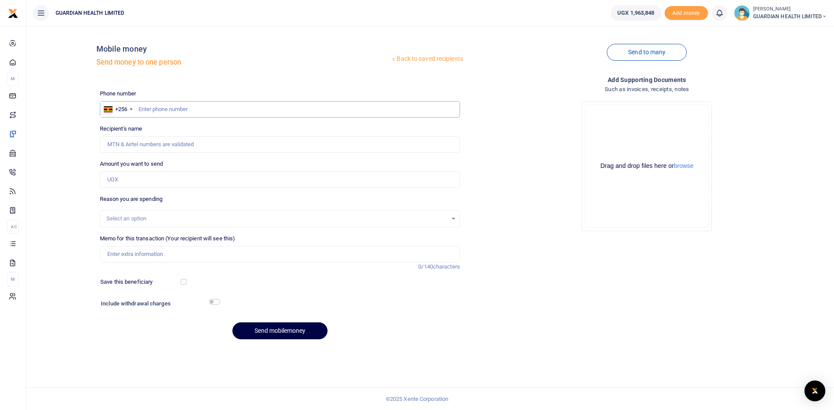
paste input "0780279921"
click at [141, 108] on input "0780279921" at bounding box center [280, 109] width 360 height 17
type input "780279921"
click at [127, 178] on input "Amount you want to send" at bounding box center [280, 180] width 360 height 17
type input "[PERSON_NAME]"
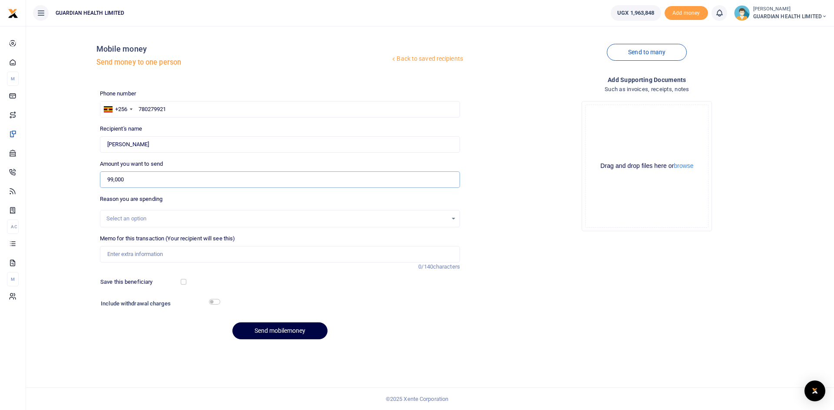
type input "99,000"
click at [130, 252] on input "Memo for this transaction (Your recipient will see this)" at bounding box center [280, 254] width 360 height 17
type input "[PERSON_NAME] cash"
drag, startPoint x: 183, startPoint y: 281, endPoint x: 192, endPoint y: 297, distance: 18.1
click at [184, 280] on input "checkbox" at bounding box center [184, 282] width 6 height 6
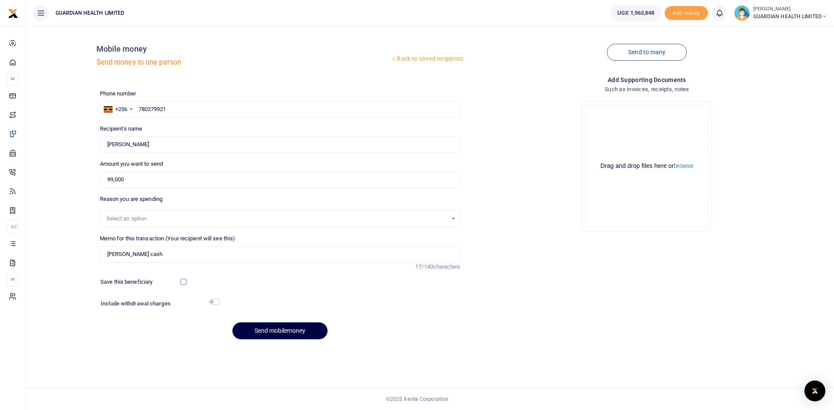
checkbox input "true"
click at [212, 302] on input "checkbox" at bounding box center [214, 302] width 11 height 6
checkbox input "true"
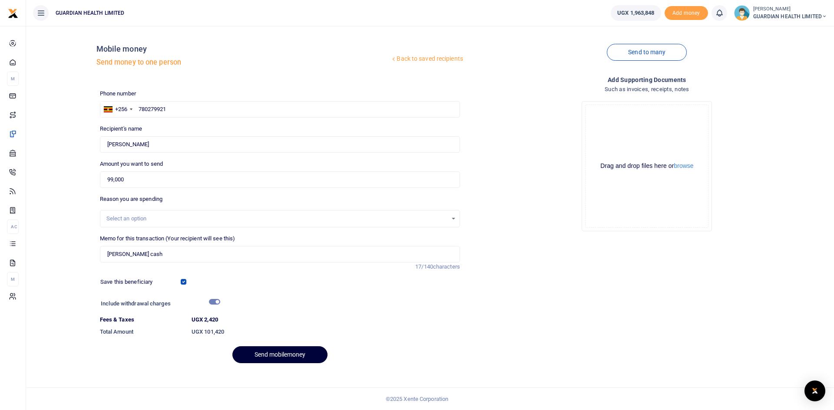
click at [260, 357] on button "Send mobilemoney" at bounding box center [279, 355] width 95 height 17
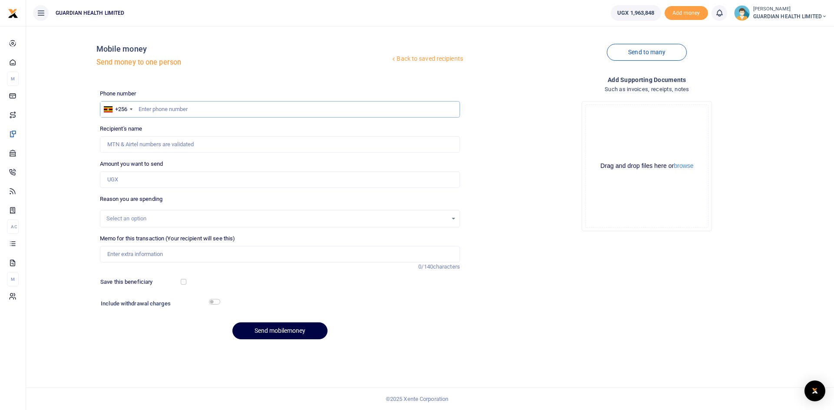
paste input "0788585873"
click at [143, 108] on input "0788585873" at bounding box center [280, 109] width 360 height 17
type input "788585873"
click at [140, 177] on input "Amount you want to send" at bounding box center [280, 180] width 360 height 17
type input "64,000"
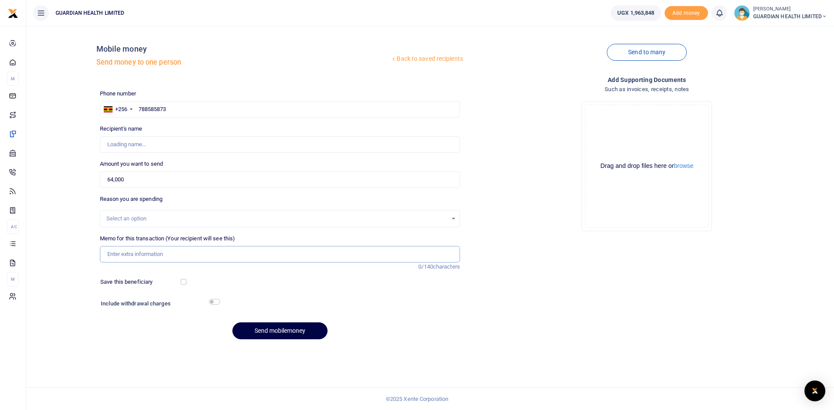
click at [149, 255] on input "Memo for this transaction (Your recipient will see this)" at bounding box center [280, 254] width 360 height 17
type input "V"
type input "Najjera Petty cash"
click at [180, 282] on div "Save this beneficiary" at bounding box center [141, 282] width 89 height 9
click at [215, 302] on input "checkbox" at bounding box center [214, 302] width 11 height 6
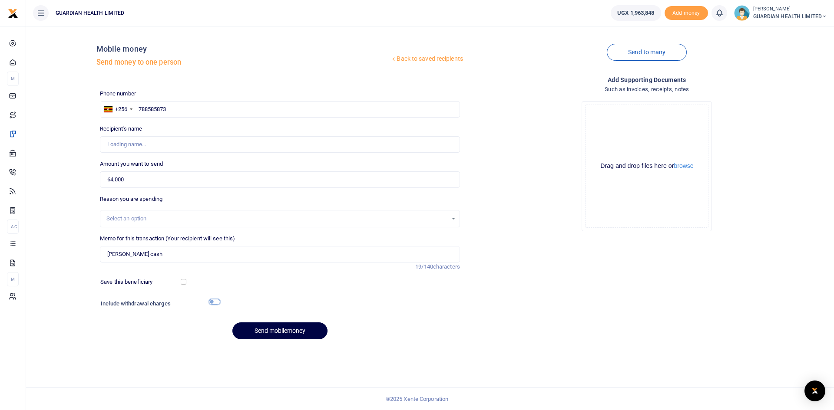
checkbox input "true"
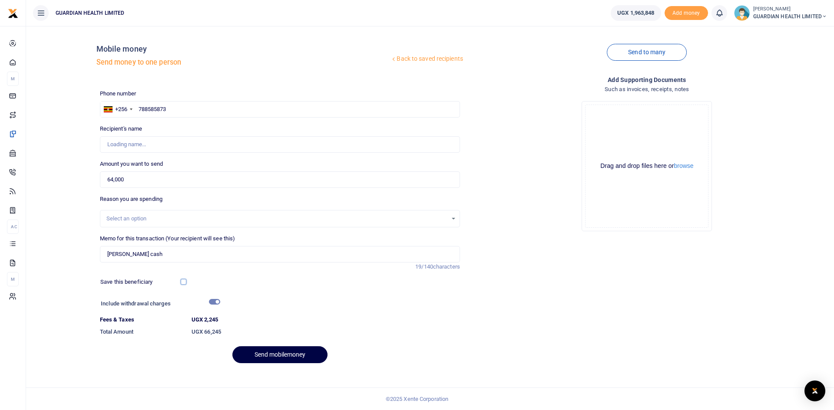
click at [184, 284] on input "checkbox" at bounding box center [184, 282] width 6 height 6
checkbox input "true"
click at [186, 98] on div "Phone number +256 Uganda +256 788585873 Phone is required." at bounding box center [280, 103] width 360 height 28
click at [185, 112] on input "788585873" at bounding box center [280, 109] width 360 height 17
click at [285, 357] on button "Send mobilemoney" at bounding box center [279, 355] width 95 height 17
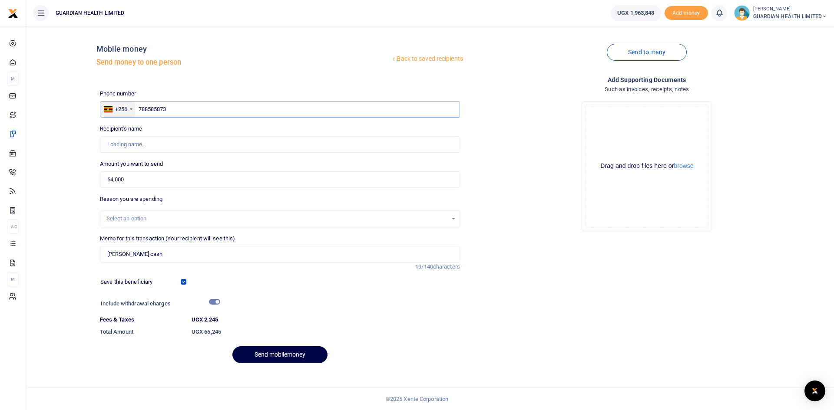
drag, startPoint x: 171, startPoint y: 110, endPoint x: 115, endPoint y: 103, distance: 56.9
click at [115, 103] on div "+256 Uganda +256 788585873" at bounding box center [280, 109] width 360 height 17
type input "78858"
type input "Agatha Keitungo"
type input "788585873"
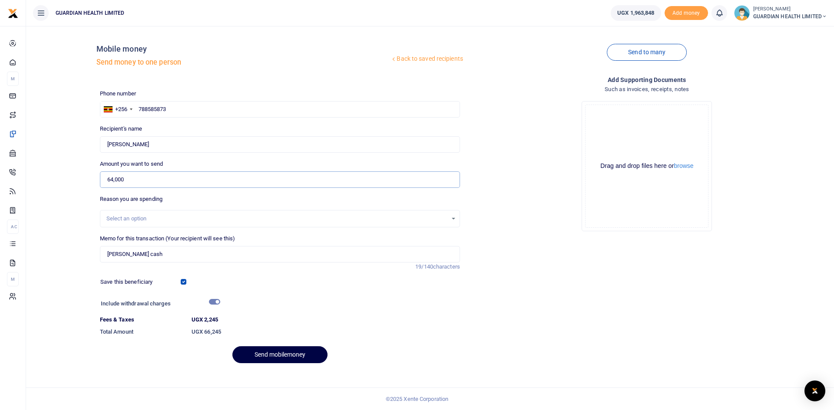
click at [185, 174] on input "64,000" at bounding box center [280, 180] width 360 height 17
click at [179, 145] on input "Found" at bounding box center [280, 144] width 360 height 17
click at [177, 218] on div "Select an option" at bounding box center [276, 219] width 341 height 9
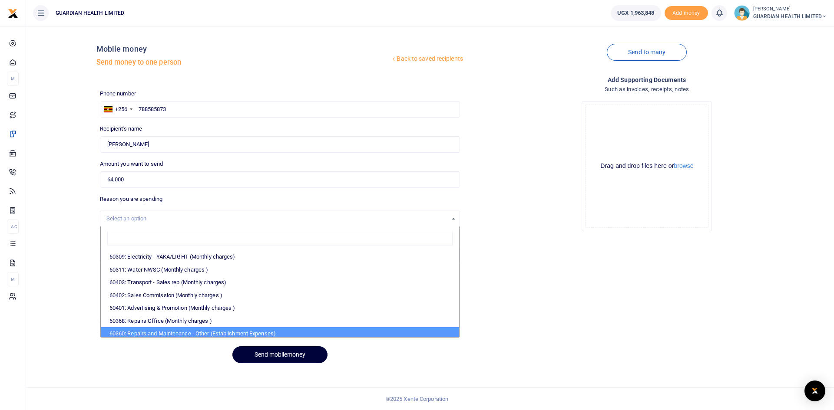
click at [268, 362] on button "Send mobilemoney" at bounding box center [279, 355] width 95 height 17
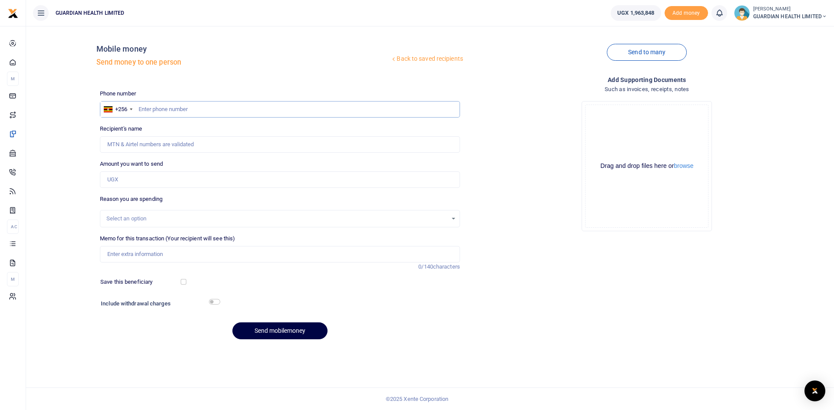
paste input "0740602068"
click at [142, 109] on input "0740602068" at bounding box center [280, 109] width 360 height 17
type input "740602068"
click at [126, 178] on input "Amount you want to send" at bounding box center [280, 180] width 360 height 17
type input "43,500"
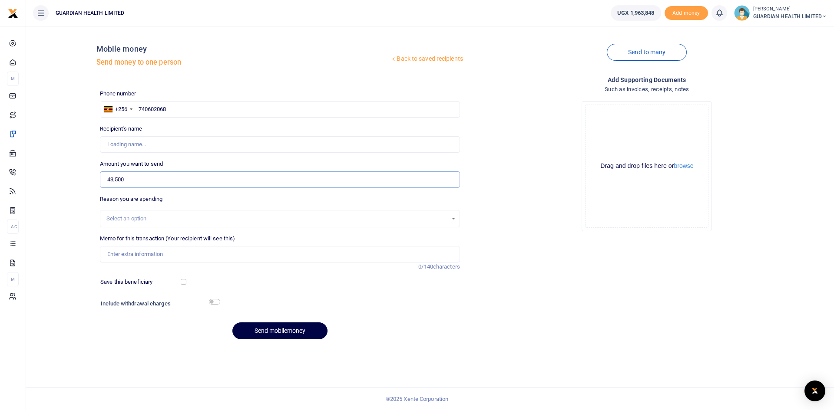
type input "[PERSON_NAME]"
type input "43,500"
click at [139, 255] on input "Memo for this transaction (Your recipient will see this)" at bounding box center [280, 254] width 360 height 17
type input "[PERSON_NAME] cash"
click at [184, 283] on input "checkbox" at bounding box center [184, 282] width 6 height 6
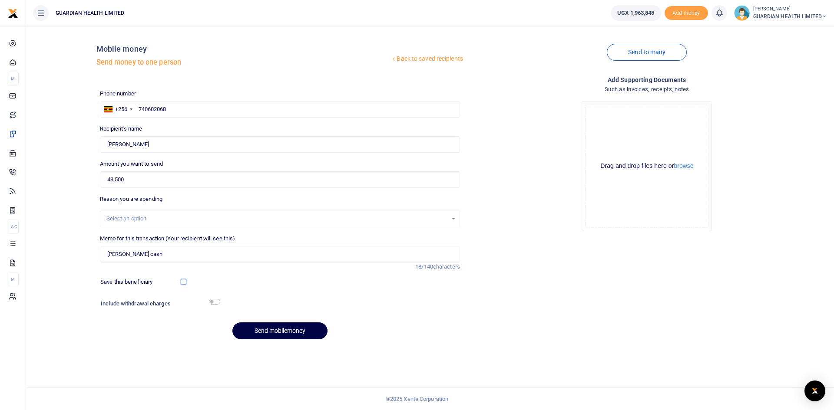
checkbox input "true"
click at [212, 301] on input "checkbox" at bounding box center [214, 302] width 11 height 6
checkbox input "true"
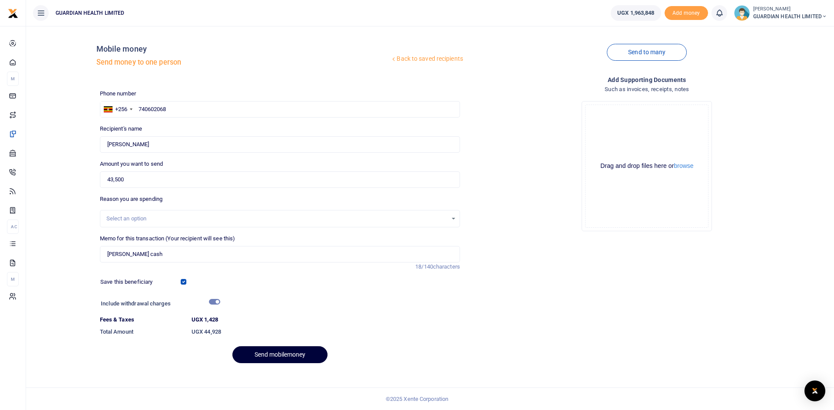
click at [269, 357] on button "Send mobilemoney" at bounding box center [279, 355] width 95 height 17
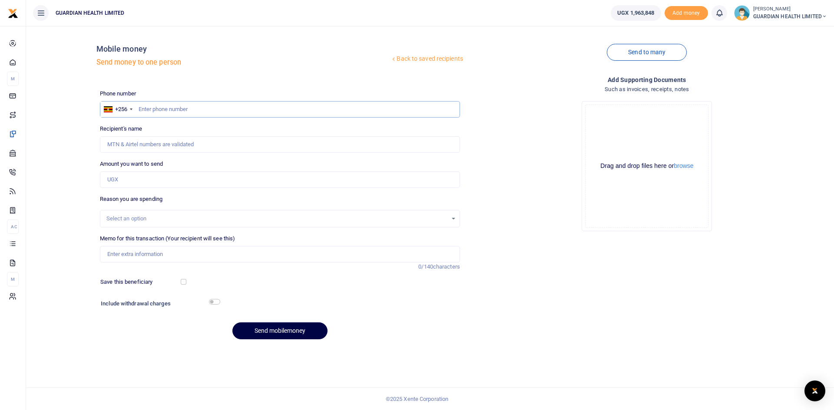
click at [164, 112] on input "text" at bounding box center [280, 109] width 360 height 17
type input "777802933"
type input "[PERSON_NAME]"
click at [237, 181] on input "Amount you want to send" at bounding box center [280, 180] width 360 height 17
type input "66,000"
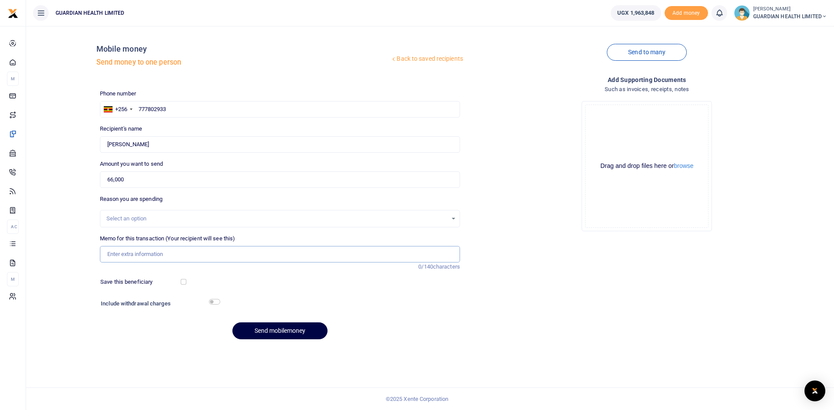
click at [189, 255] on input "Memo for this transaction (Your recipient will see this)" at bounding box center [280, 254] width 360 height 17
type input "Mbarara 2 Petty cash"
drag, startPoint x: 186, startPoint y: 281, endPoint x: 195, endPoint y: 295, distance: 16.6
click at [185, 281] on input "checkbox" at bounding box center [184, 282] width 6 height 6
checkbox input "true"
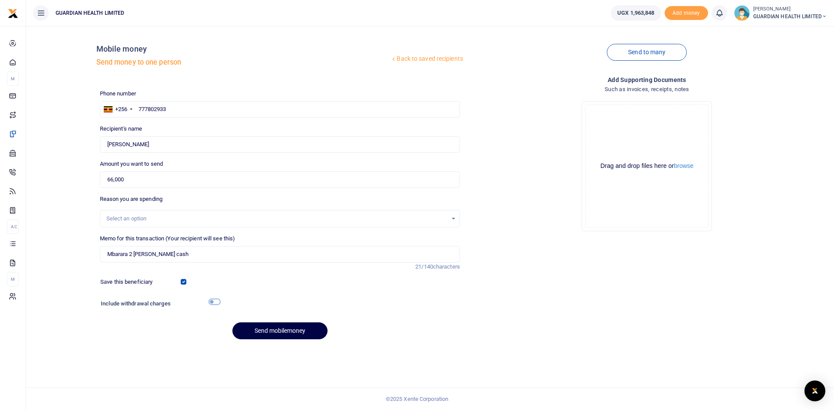
click at [215, 302] on input "checkbox" at bounding box center [214, 302] width 11 height 6
checkbox input "true"
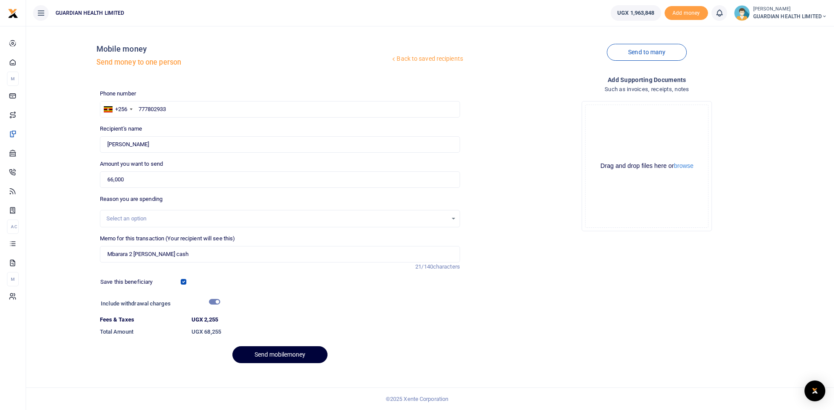
click at [272, 352] on button "Send mobilemoney" at bounding box center [279, 355] width 95 height 17
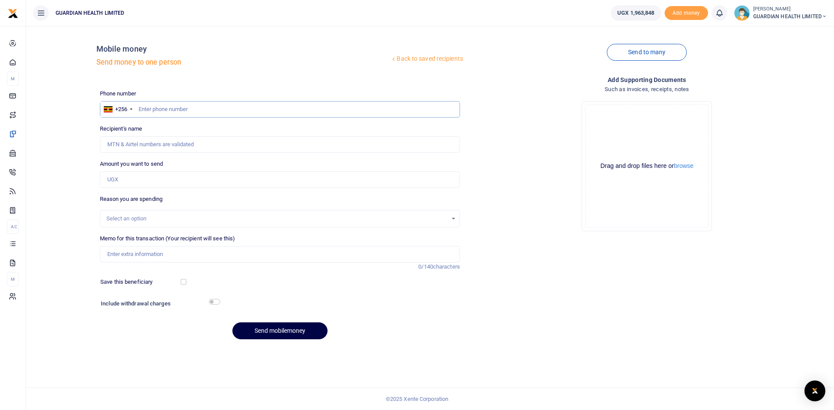
click at [182, 105] on input "text" at bounding box center [280, 109] width 360 height 17
type input "751277539"
click at [162, 180] on input "Amount you want to send" at bounding box center [280, 180] width 360 height 17
type input "1"
type input "Agnes Kagoya"
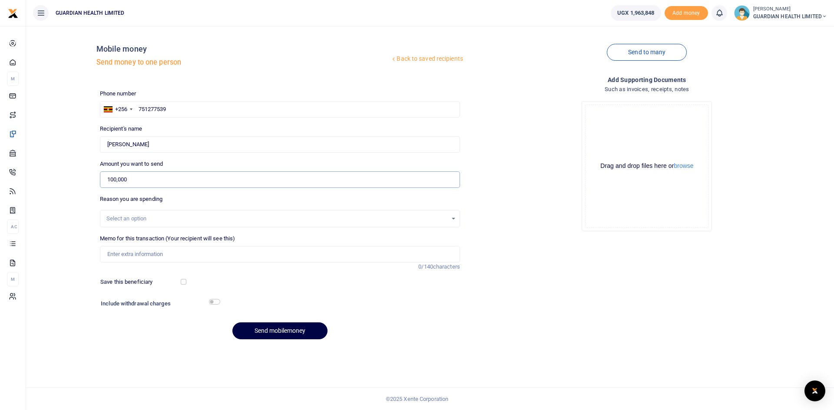
type input "100,000"
click at [165, 255] on input "Memo for this transaction (Your recipient will see this)" at bounding box center [280, 254] width 360 height 17
type input "n"
type input "Nansana Petty cash"
click at [181, 281] on input "checkbox" at bounding box center [184, 282] width 6 height 6
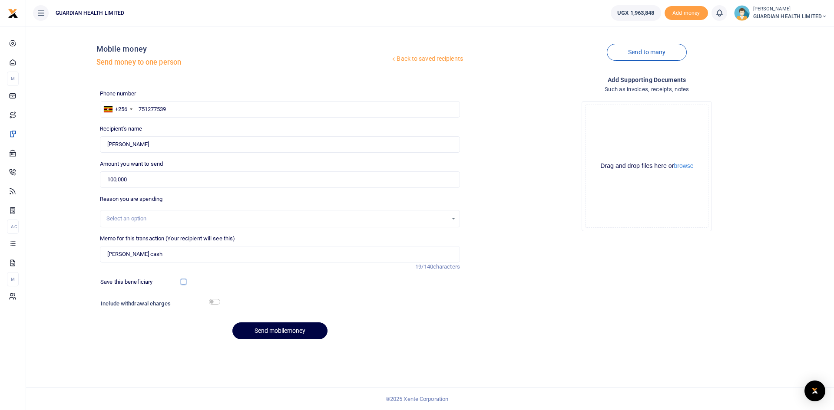
checkbox input "true"
click at [214, 304] on input "checkbox" at bounding box center [214, 302] width 11 height 6
checkbox input "true"
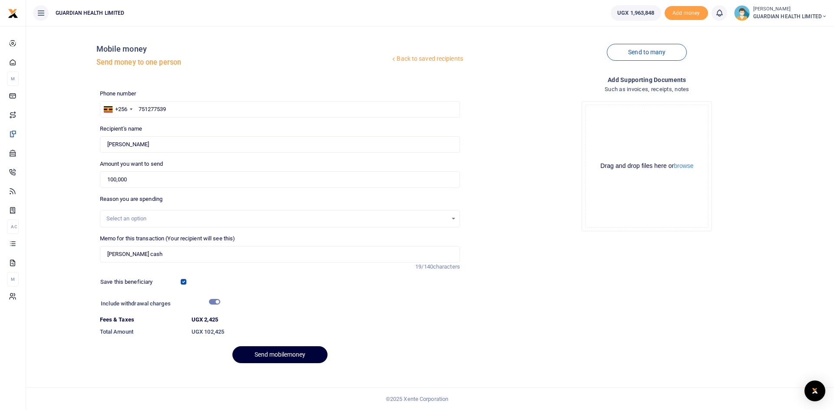
click at [278, 350] on button "Send mobilemoney" at bounding box center [279, 355] width 95 height 17
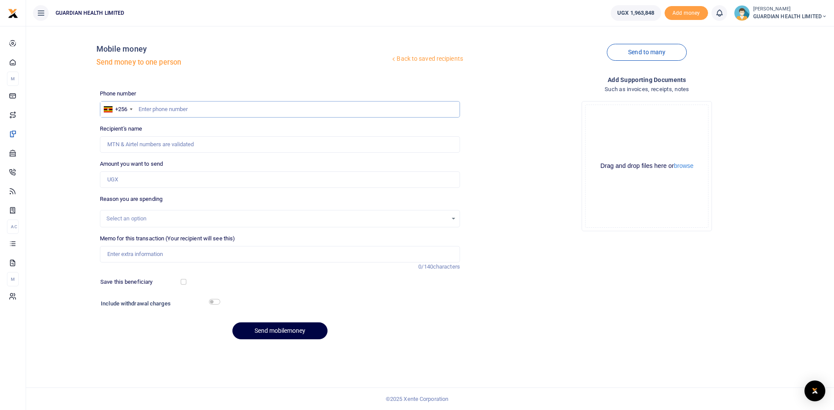
paste input "0708699416"
click at [143, 108] on input "0708699416" at bounding box center [280, 109] width 360 height 17
type input "708699416"
click at [146, 183] on input "Amount you want to send" at bounding box center [280, 180] width 360 height 17
type input "30,000"
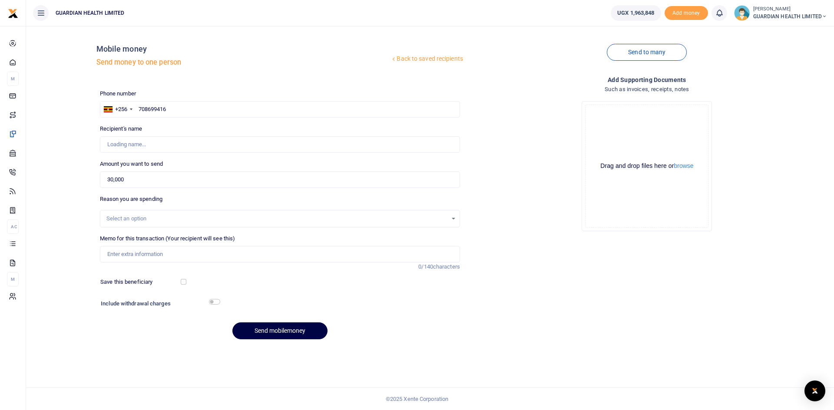
click at [137, 220] on div "Select an option" at bounding box center [276, 219] width 341 height 9
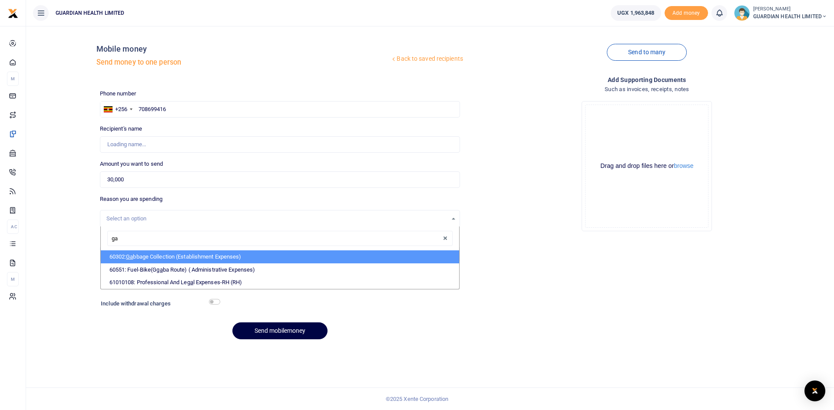
type input "gab"
type input "Charity Kyalisima"
click at [149, 254] on li "60302: Gab bage Collection (Establishment Expenses)" at bounding box center [280, 257] width 358 height 13
select select "5391"
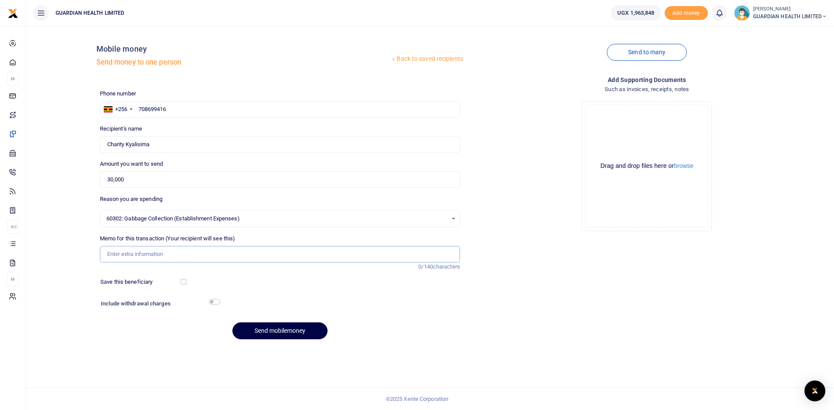
click at [142, 251] on input "Memo for this transaction (Your recipient will see this)" at bounding box center [280, 254] width 360 height 17
click at [118, 259] on input "Gabbage collection for September" at bounding box center [280, 254] width 360 height 17
type input "Garbage collection for September"
click at [182, 280] on input "checkbox" at bounding box center [184, 282] width 6 height 6
checkbox input "true"
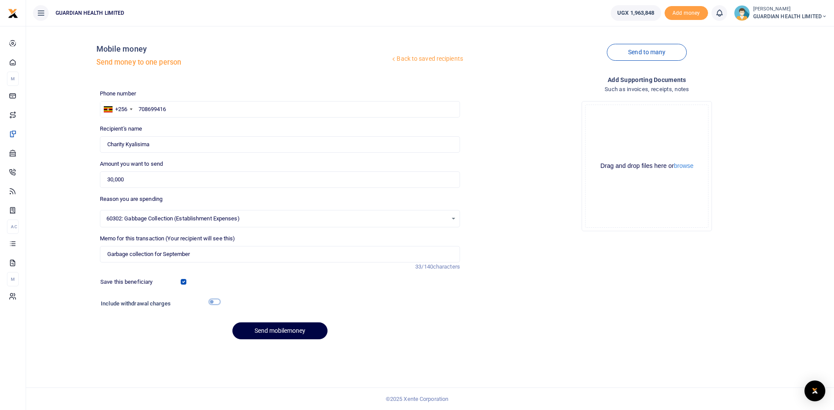
click at [215, 303] on input "checkbox" at bounding box center [214, 302] width 11 height 6
checkbox input "true"
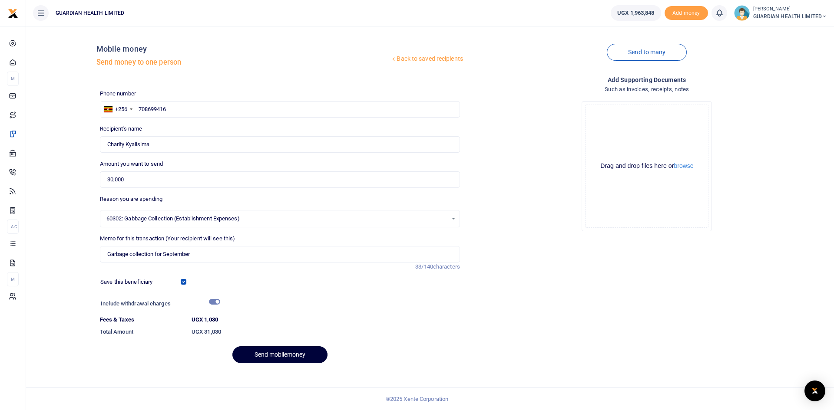
click at [265, 350] on button "Send mobilemoney" at bounding box center [279, 355] width 95 height 17
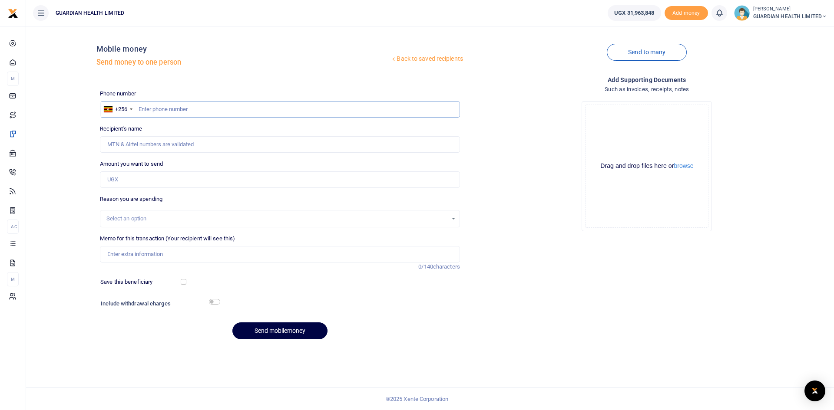
paste input "0771218403"
click at [143, 107] on input "0771218403" at bounding box center [280, 109] width 360 height 17
type input "771218403"
click at [134, 184] on input "Amount you want to send" at bounding box center [280, 180] width 360 height 17
type input "[PERSON_NAME]"
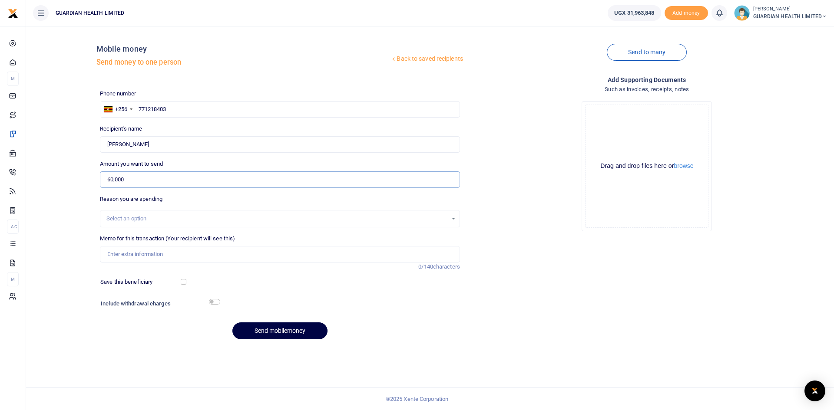
type input "60,000"
click at [131, 222] on div "Select an option" at bounding box center [276, 219] width 341 height 9
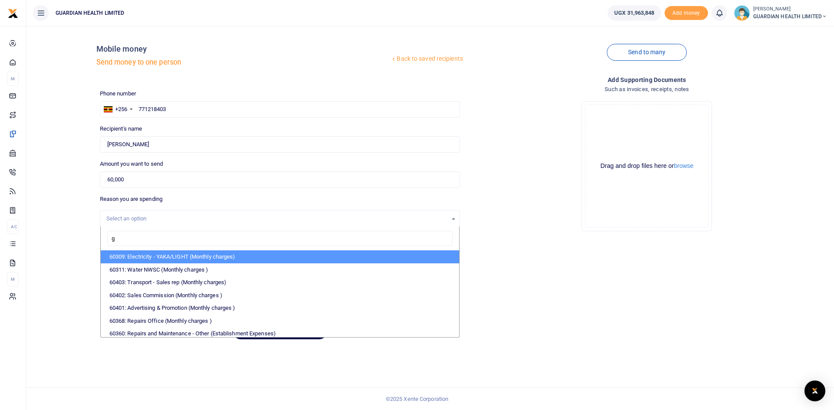
type input "ga"
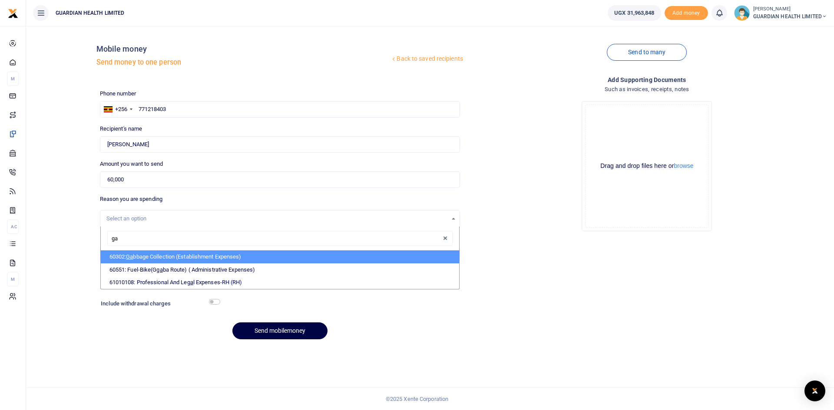
click at [140, 261] on li "60302: Ga bbage Collection (Establishment Expenses)" at bounding box center [280, 257] width 358 height 13
select select "5391"
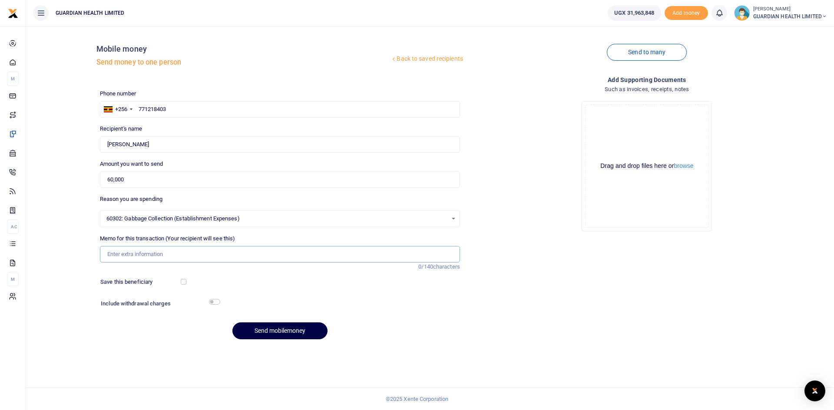
click at [130, 261] on input "Memo for this transaction (Your recipient will see this)" at bounding box center [280, 254] width 360 height 17
type input "Garbage collection for September"
click at [184, 282] on input "checkbox" at bounding box center [184, 282] width 6 height 6
checkbox input "true"
click at [215, 304] on input "checkbox" at bounding box center [214, 302] width 11 height 6
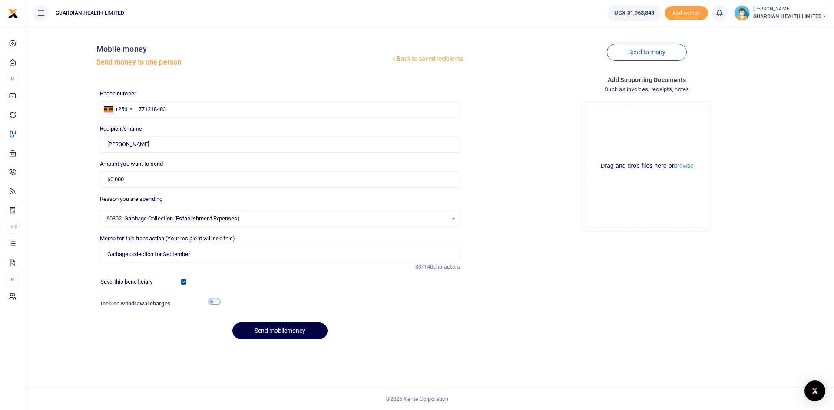
checkbox input "true"
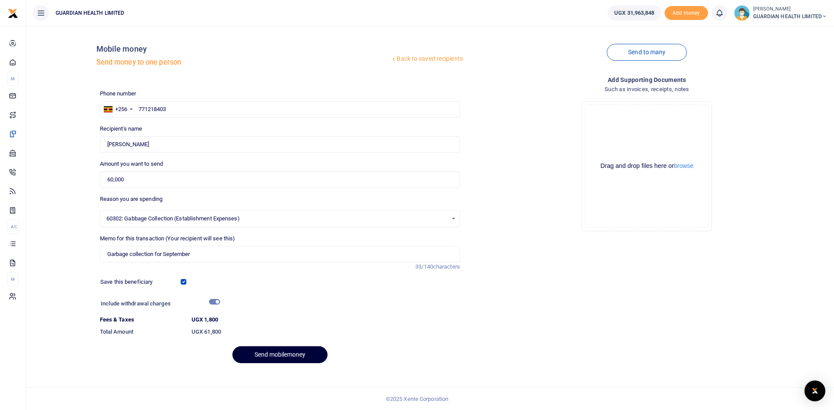
click at [277, 357] on button "Send mobilemoney" at bounding box center [279, 355] width 95 height 17
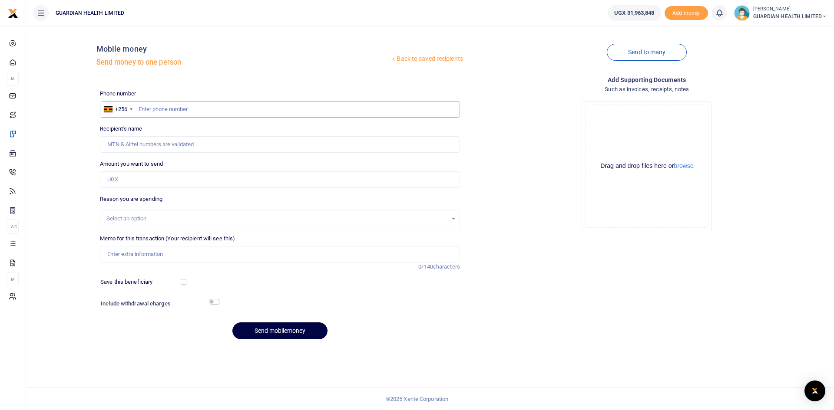
paste input "0763385416"
click at [141, 109] on input "0763385416" at bounding box center [280, 109] width 360 height 17
type input "763385416"
click at [141, 176] on input "Amount you want to send" at bounding box center [280, 180] width 360 height 17
type input "[PERSON_NAME]"
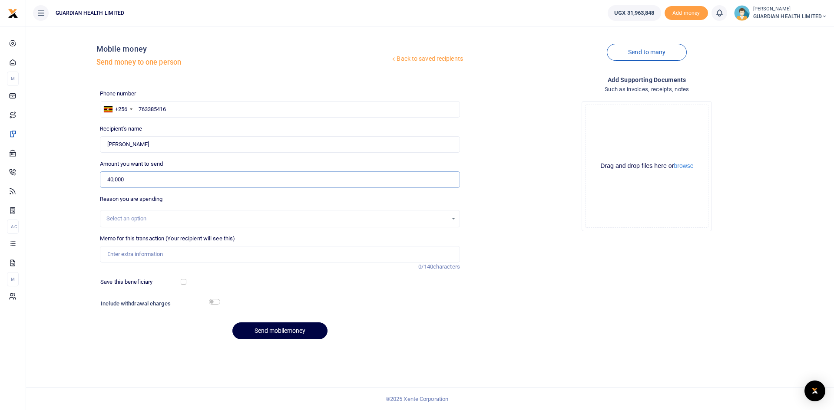
type input "40,000"
click at [152, 219] on div "Select an option" at bounding box center [276, 219] width 341 height 9
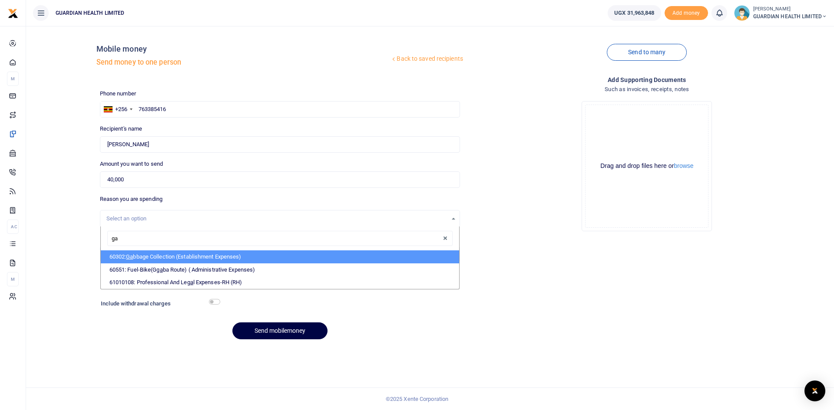
type input "gab"
click at [155, 258] on li "60302: Gab bage Collection (Establishment Expenses)" at bounding box center [280, 257] width 358 height 13
select select "5391"
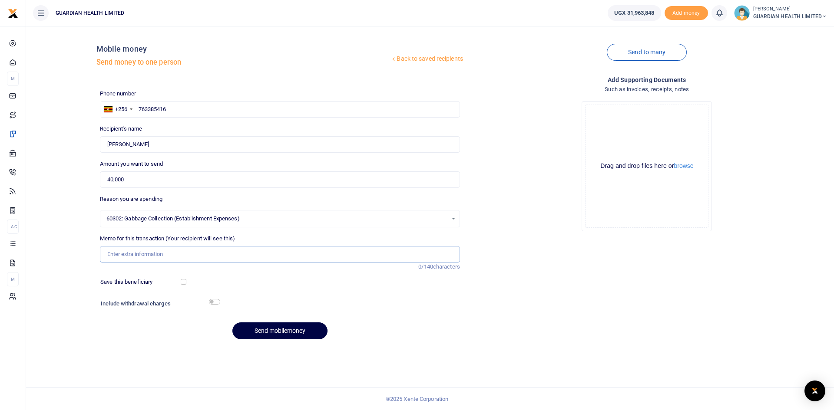
click at [143, 255] on input "Memo for this transaction (Your recipient will see this)" at bounding box center [280, 254] width 360 height 17
type input "Garbage collection for September"
click at [183, 279] on input "checkbox" at bounding box center [184, 282] width 6 height 6
checkbox input "true"
click at [212, 297] on div "Phone number +256 [GEOGRAPHIC_DATA] [PHONE_NUMBER] Phone is required. Recipient…" at bounding box center [279, 218] width 367 height 258
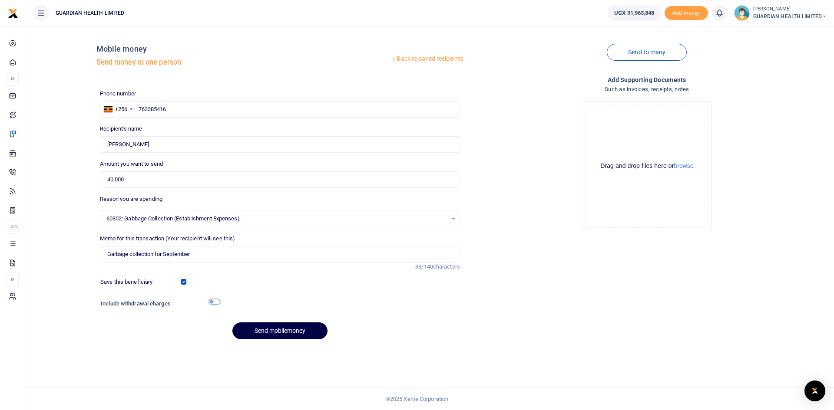
click at [213, 304] on input "checkbox" at bounding box center [214, 302] width 11 height 6
checkbox input "true"
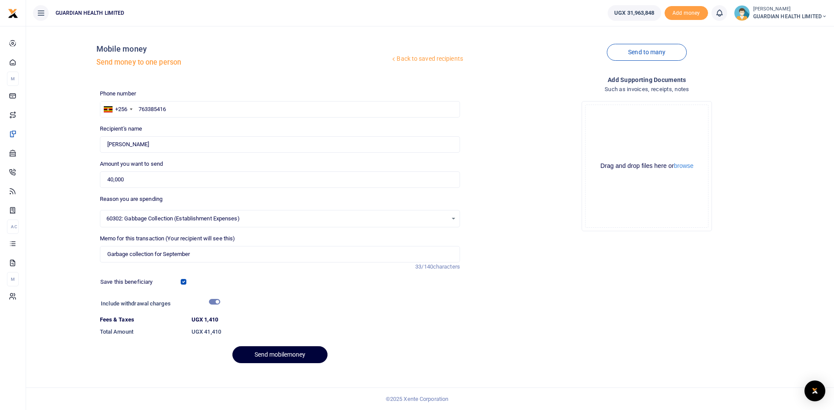
click at [258, 353] on button "Send mobilemoney" at bounding box center [279, 355] width 95 height 17
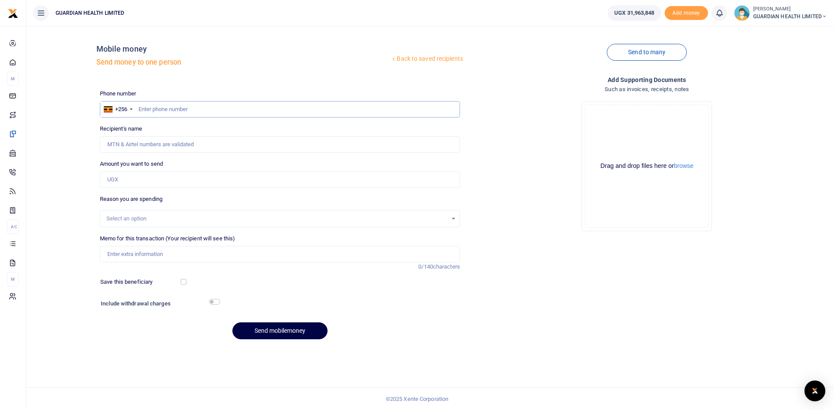
click at [195, 112] on input "text" at bounding box center [280, 109] width 360 height 17
type input "764198805"
type input "[PERSON_NAME]"
click at [179, 184] on input "Amount you want to send" at bounding box center [280, 180] width 360 height 17
type input "37,353"
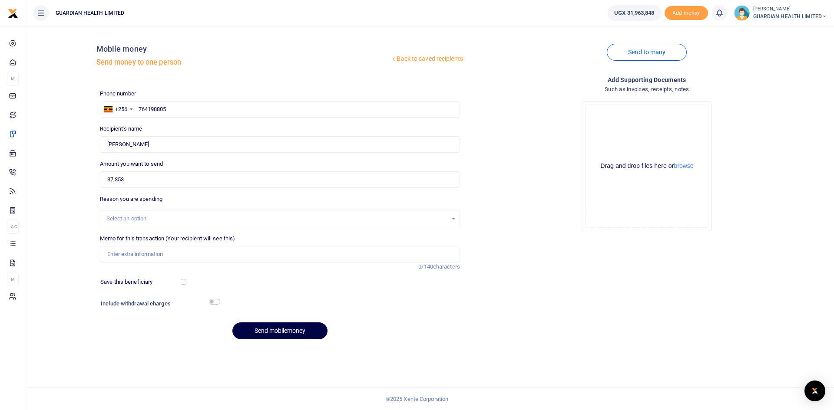
click at [159, 216] on div "Select an option" at bounding box center [276, 219] width 341 height 9
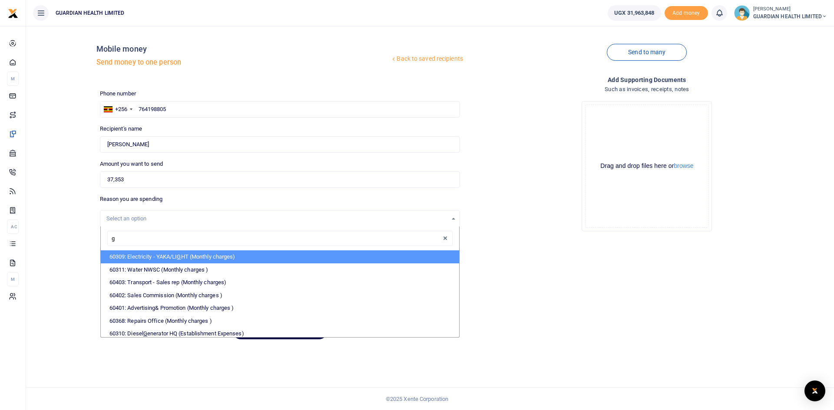
type input "ga"
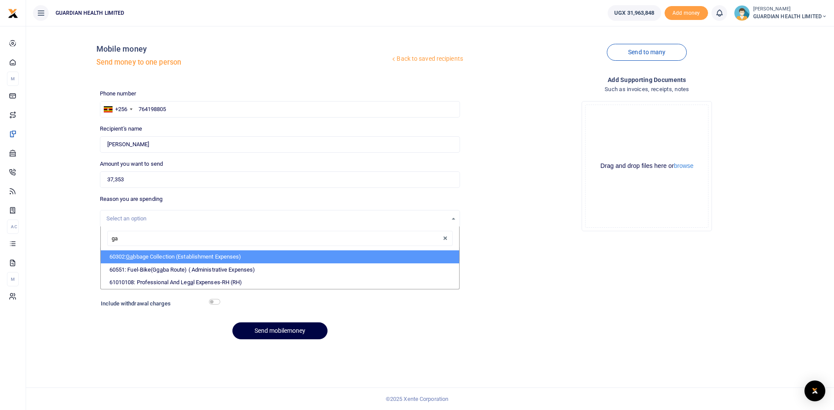
click at [153, 259] on li "60302: Ga bbage Collection (Establishment Expenses)" at bounding box center [280, 257] width 358 height 13
select select "5391"
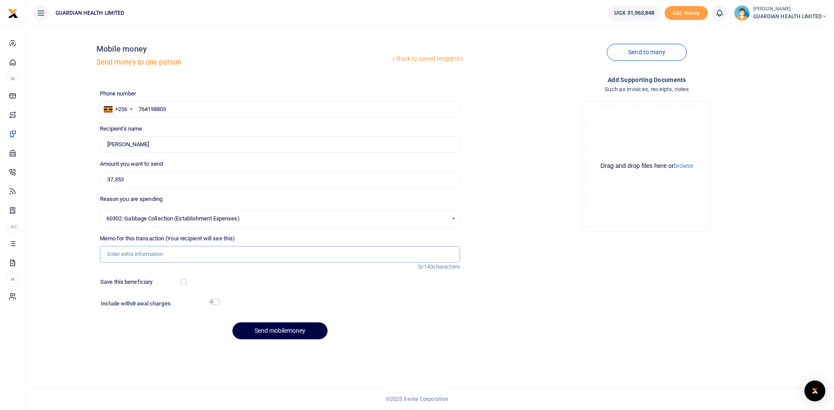
click at [140, 255] on input "Memo for this transaction (Your recipient will see this)" at bounding box center [280, 254] width 360 height 17
type input "J"
type input "Kiruddu bin it garbage collection for September"
click at [300, 334] on button "Send mobilemoney" at bounding box center [279, 331] width 95 height 17
click at [189, 109] on input "text" at bounding box center [280, 109] width 360 height 17
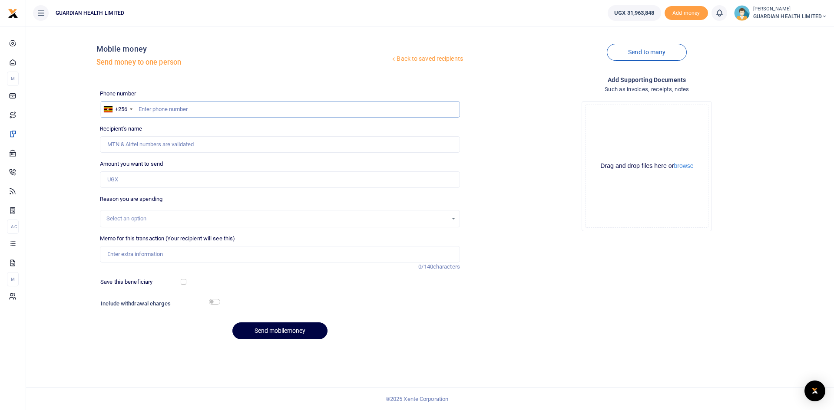
paste input "0780527020"
click at [141, 108] on input "0780527020" at bounding box center [280, 109] width 360 height 17
type input "780527020"
type input "[PERSON_NAME]"
type input "780527020"
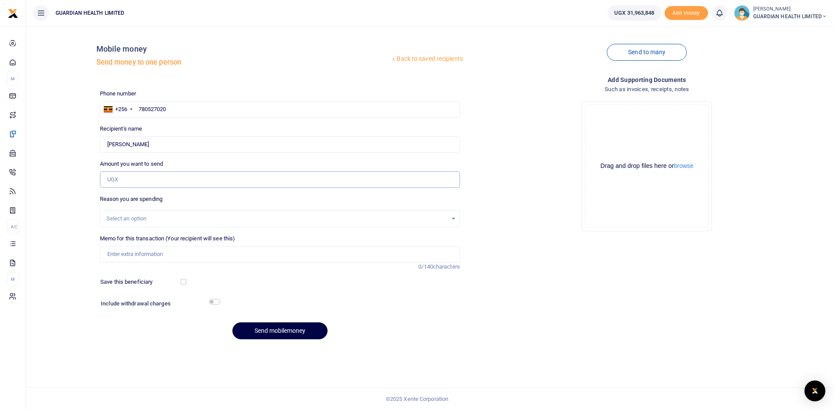
click at [142, 180] on input "Amount you want to send" at bounding box center [280, 180] width 360 height 17
type input "40,000"
click at [154, 215] on div "Select an option" at bounding box center [276, 219] width 341 height 9
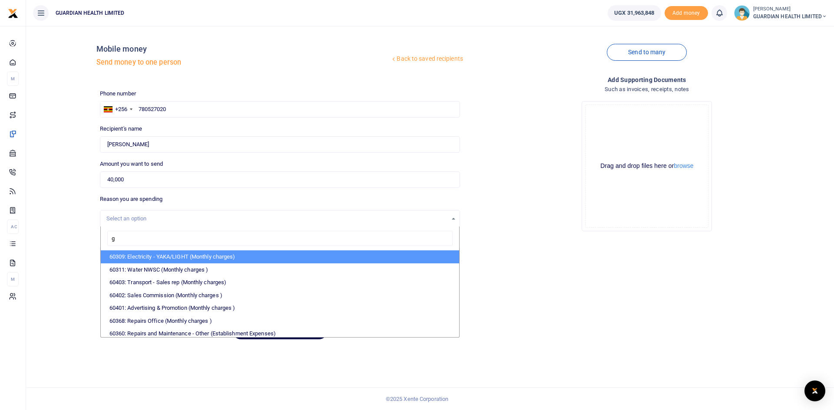
type input "ga"
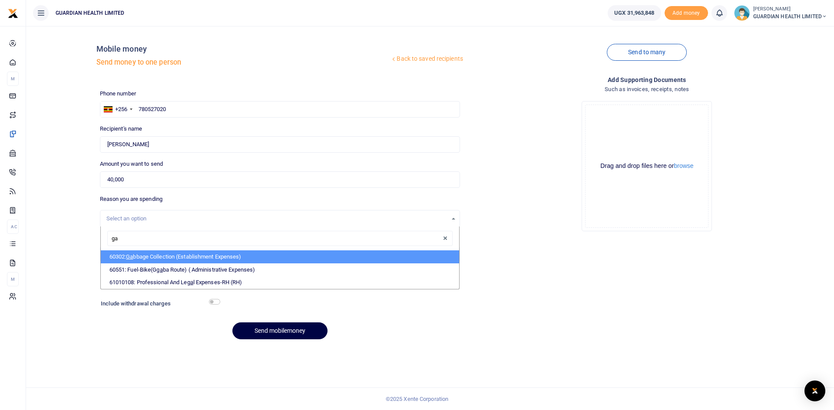
click at [139, 259] on li "60302: Ga bbage Collection (Establishment Expenses)" at bounding box center [280, 257] width 358 height 13
select select "5391"
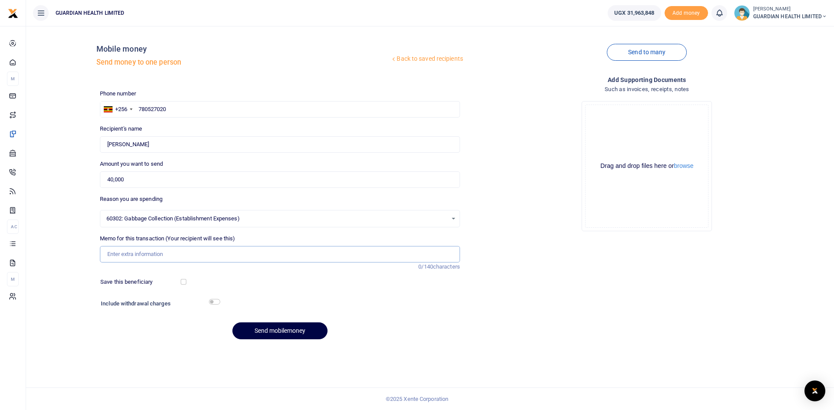
click at [142, 255] on input "Memo for this transaction (Your recipient will see this)" at bounding box center [280, 254] width 360 height 17
drag, startPoint x: 164, startPoint y: 255, endPoint x: 263, endPoint y: 253, distance: 99.1
click at [263, 253] on input "Garbage collection for September" at bounding box center [280, 254] width 360 height 17
type input "Garbage collection for August for Gulu branch"
click at [184, 281] on input "checkbox" at bounding box center [184, 282] width 6 height 6
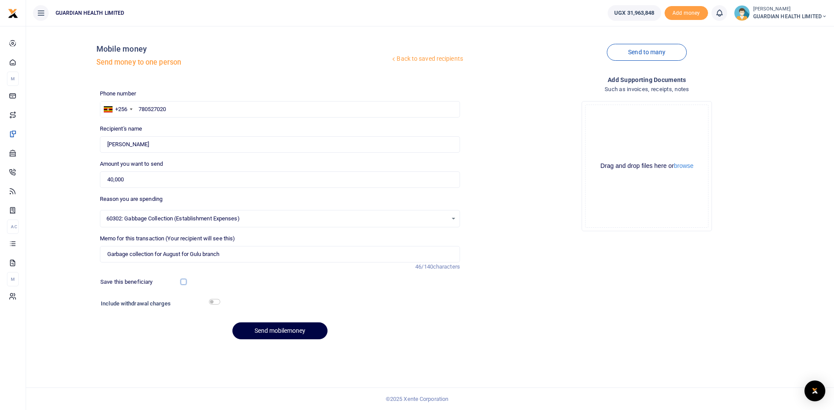
checkbox input "true"
click at [215, 302] on input "checkbox" at bounding box center [214, 302] width 11 height 6
checkbox input "true"
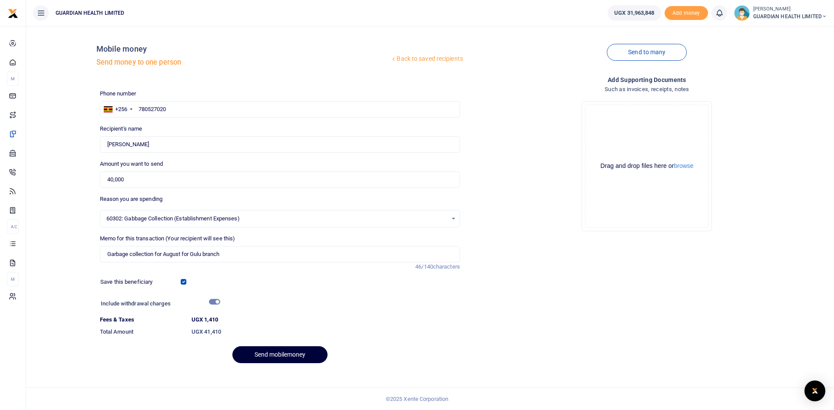
click at [280, 356] on button "Send mobilemoney" at bounding box center [279, 355] width 95 height 17
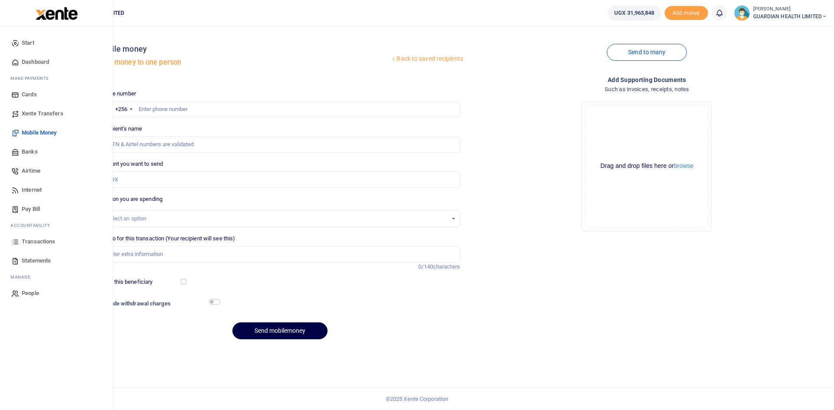
click at [38, 61] on span "Dashboard" at bounding box center [35, 62] width 27 height 9
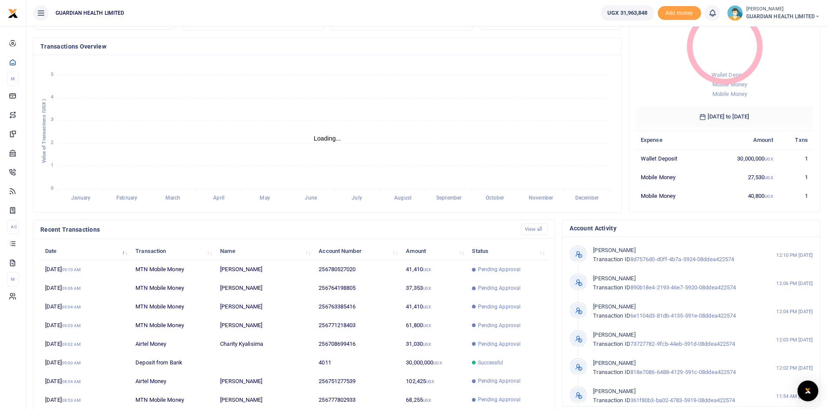
scroll to position [109, 0]
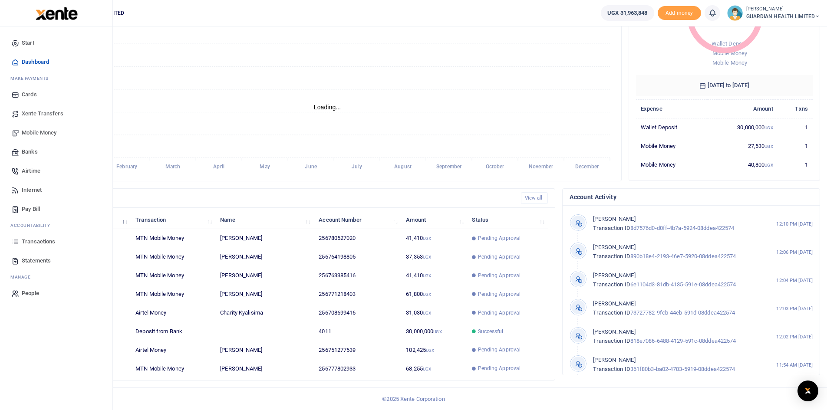
click at [36, 208] on span "Pay Bill" at bounding box center [31, 209] width 18 height 9
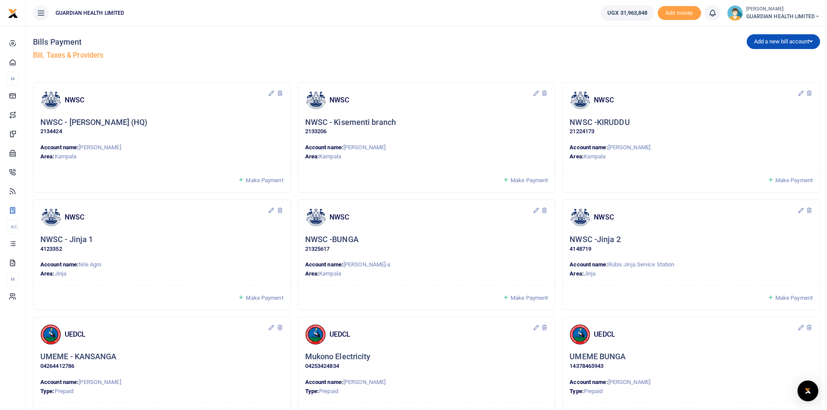
click at [259, 180] on span "Make Payment" at bounding box center [264, 180] width 37 height 7
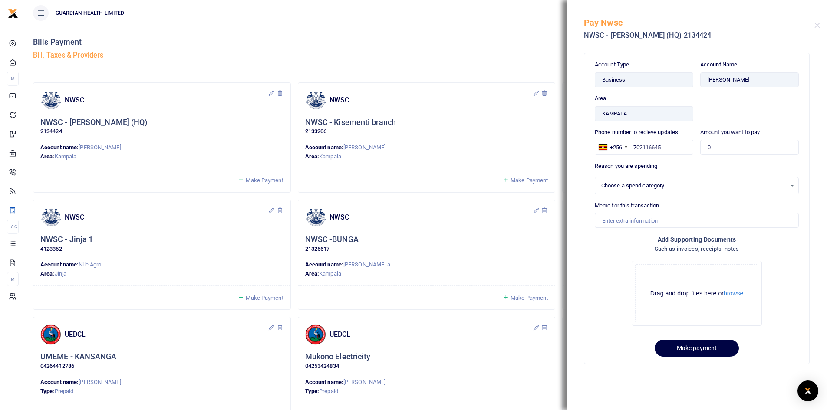
select select
click at [819, 22] on div "Pay Nwsc NWSC - MAWANDA ABAS (HQ) 2134424" at bounding box center [697, 24] width 261 height 48
click at [508, 41] on div "Add a new bill account UEDCL NWSC URA KCCA" at bounding box center [625, 51] width 397 height 50
click at [813, 22] on h5 "Pay Nwsc" at bounding box center [699, 22] width 231 height 10
click at [410, 50] on div "Bills Payment Bill, Taxes & Providers" at bounding box center [228, 51] width 390 height 50
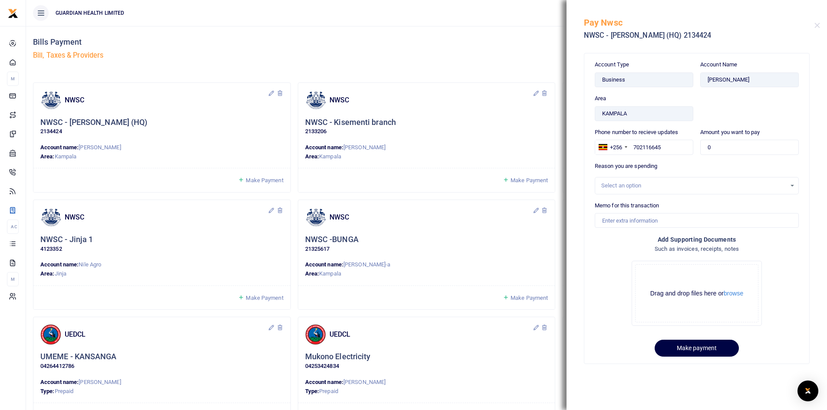
click at [516, 183] on span "Make Payment" at bounding box center [529, 180] width 37 height 7
click at [516, 182] on span "Make Payment" at bounding box center [529, 180] width 37 height 7
click at [505, 37] on div "Add a new bill account UEDCL NWSC URA KCCA" at bounding box center [625, 51] width 397 height 50
click at [814, 24] on h5 "Pay Nwsc" at bounding box center [699, 22] width 231 height 10
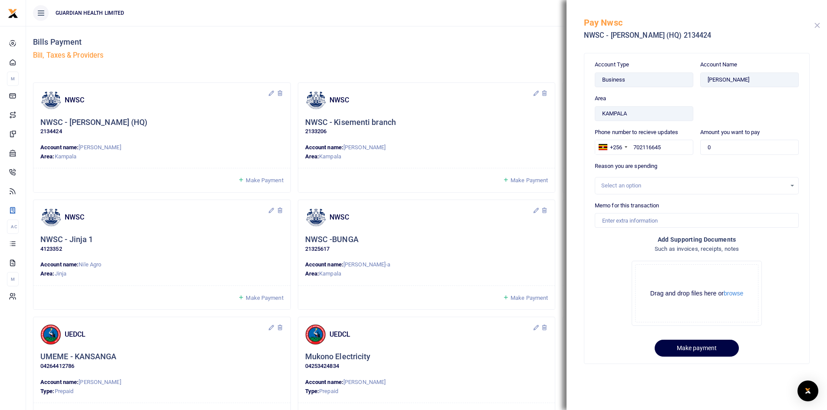
click at [817, 25] on button "Close" at bounding box center [818, 26] width 6 height 6
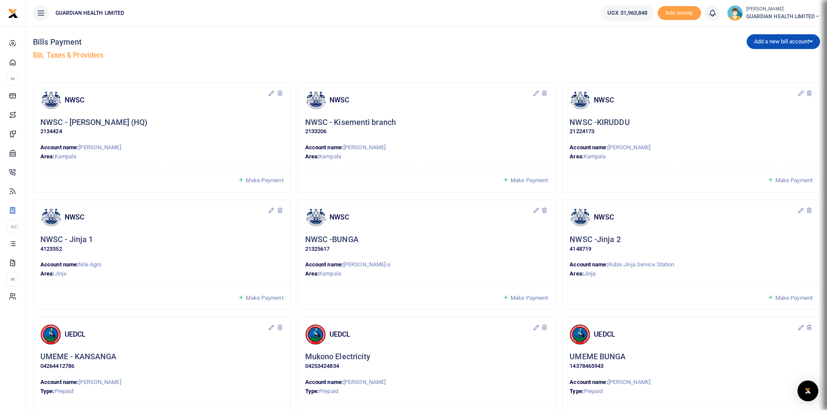
click at [526, 180] on span "Make Payment" at bounding box center [529, 180] width 37 height 7
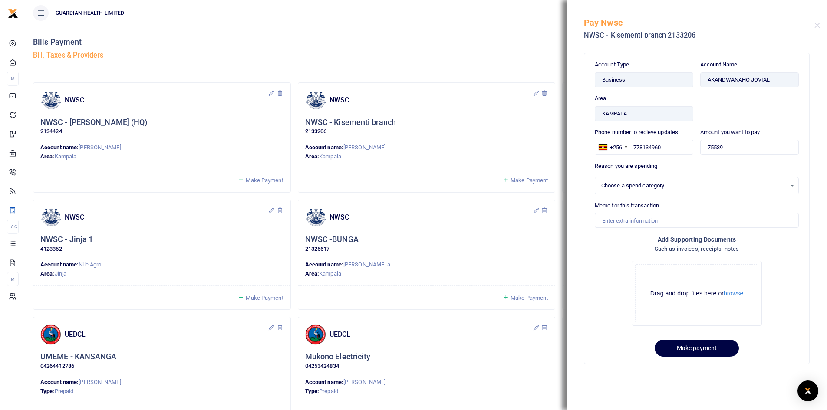
select select
click at [656, 222] on input "Memo for this transaction" at bounding box center [697, 220] width 204 height 15
type input "Kisementi NWSC for August"
click at [710, 350] on button "Make payment" at bounding box center [697, 348] width 84 height 17
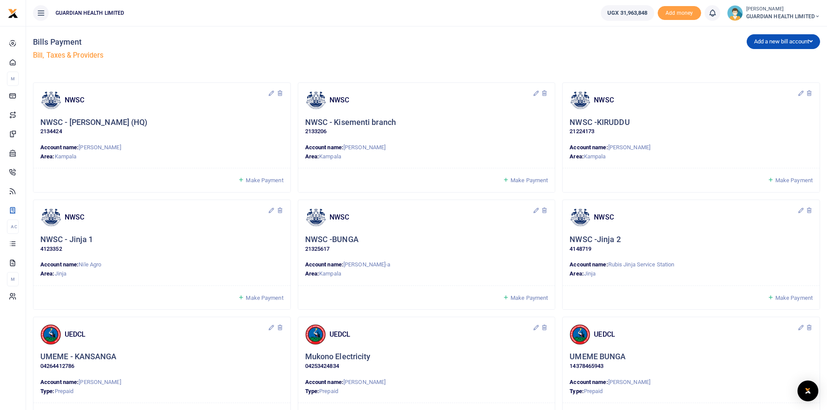
click at [786, 180] on span "Make Payment" at bounding box center [794, 180] width 37 height 7
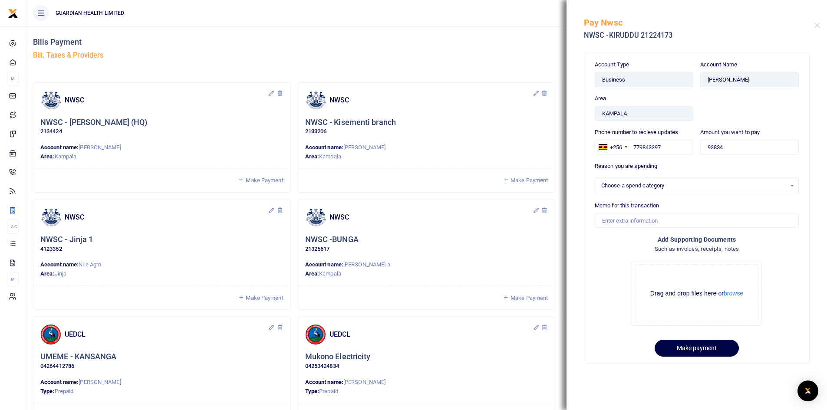
select select
click at [649, 217] on input "Memo for this transaction" at bounding box center [697, 220] width 204 height 15
type input "k"
click at [669, 192] on div "Select an option" at bounding box center [697, 185] width 204 height 17
click at [668, 185] on div "Select an option" at bounding box center [694, 186] width 185 height 9
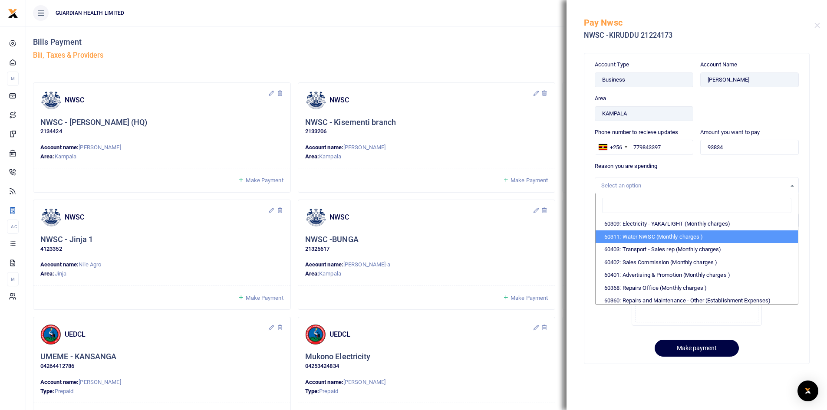
click at [645, 238] on li "60311: Water NWSC (Monthly charges )" at bounding box center [697, 237] width 202 height 13
select select "5375"
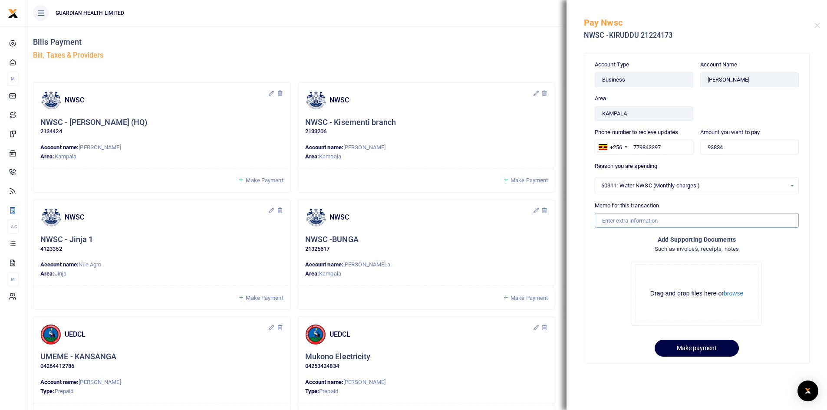
click at [641, 220] on input "Memo for this transaction" at bounding box center [697, 220] width 204 height 15
type input "n"
drag, startPoint x: 623, startPoint y: 220, endPoint x: 696, endPoint y: 216, distance: 73.5
click at [696, 216] on input "Kiruddu Electricity" at bounding box center [697, 220] width 204 height 15
type input "Kiruddu NWSC for August"
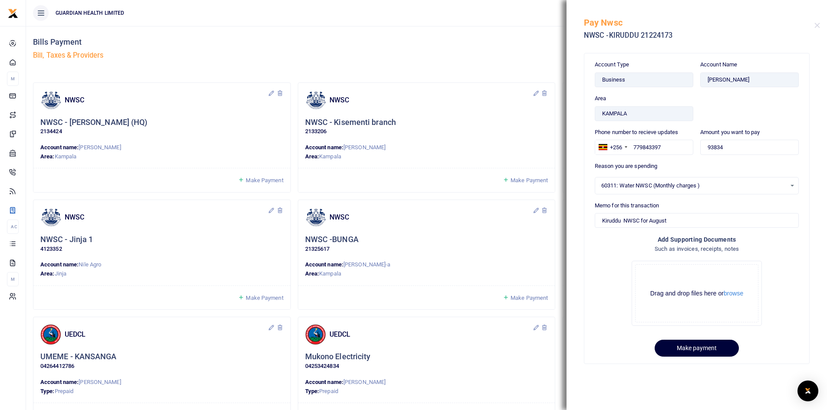
click at [685, 351] on button "Make payment" at bounding box center [697, 348] width 84 height 17
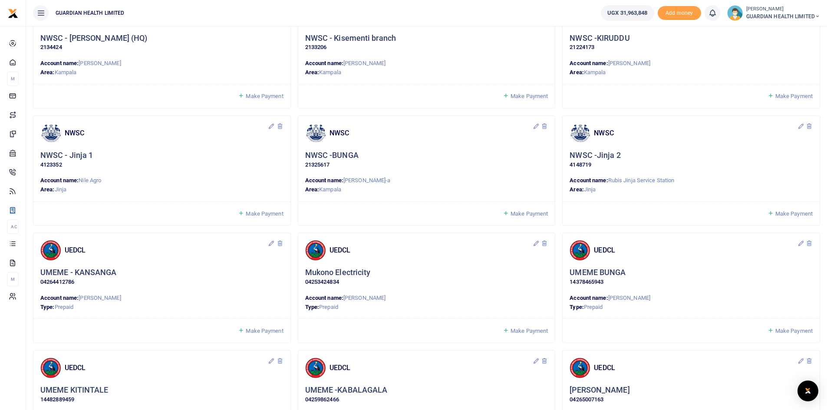
scroll to position [87, 0]
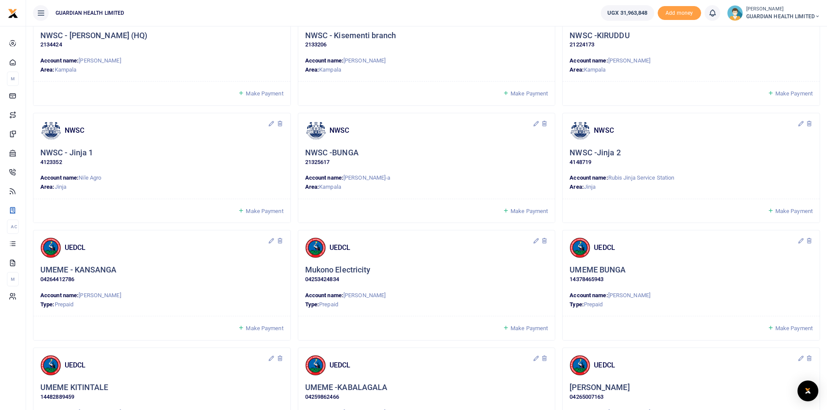
click at [268, 213] on span "Make Payment" at bounding box center [264, 211] width 37 height 7
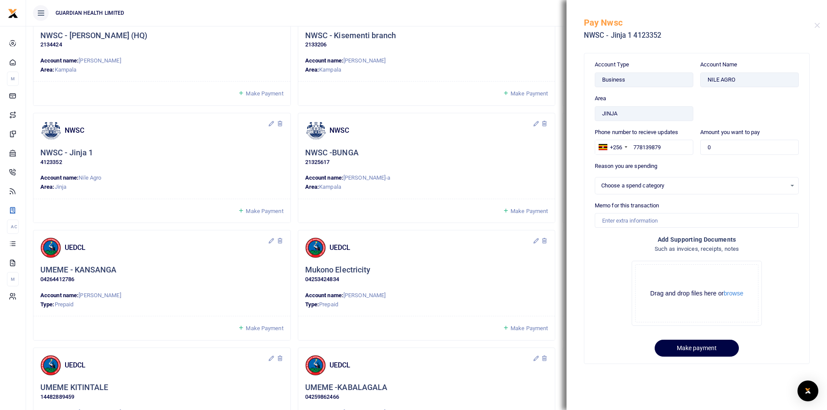
select select
click at [817, 24] on button "Close" at bounding box center [818, 26] width 6 height 6
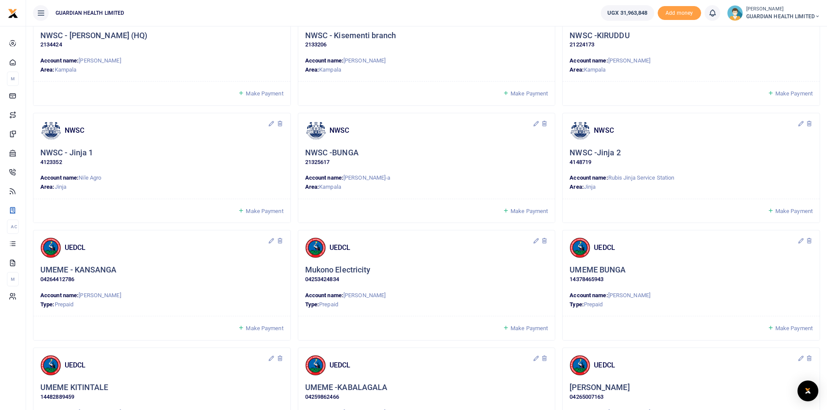
click at [514, 210] on span "Make Payment" at bounding box center [529, 211] width 37 height 7
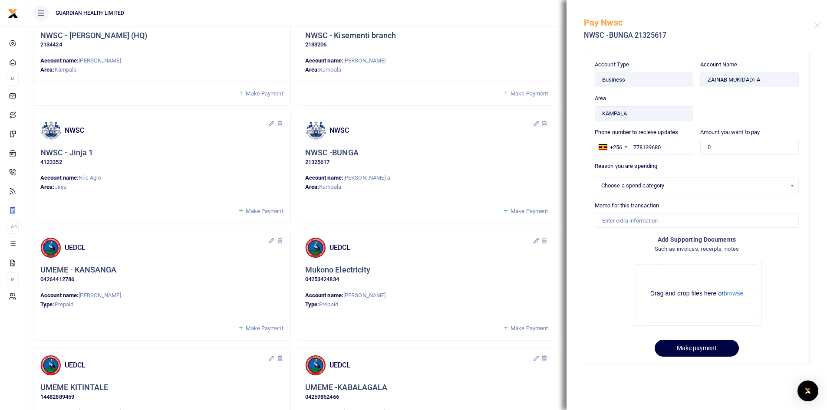
select select
click at [821, 25] on div "Pay Nwsc NWSC -BUNGA 21325617" at bounding box center [697, 24] width 261 height 48
click at [818, 23] on button "Close" at bounding box center [818, 26] width 6 height 6
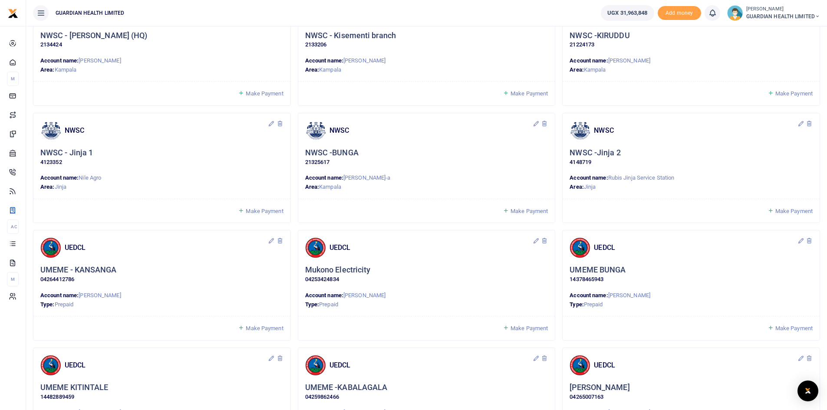
click at [792, 212] on span "Make Payment" at bounding box center [794, 211] width 37 height 7
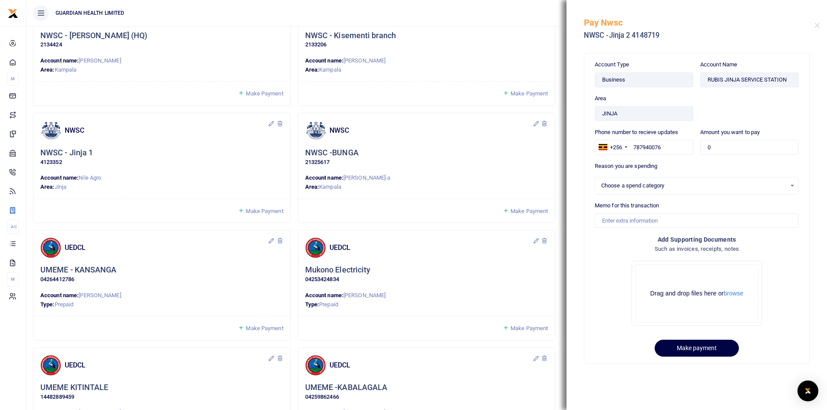
select select
click at [820, 26] on button "Close" at bounding box center [818, 26] width 6 height 6
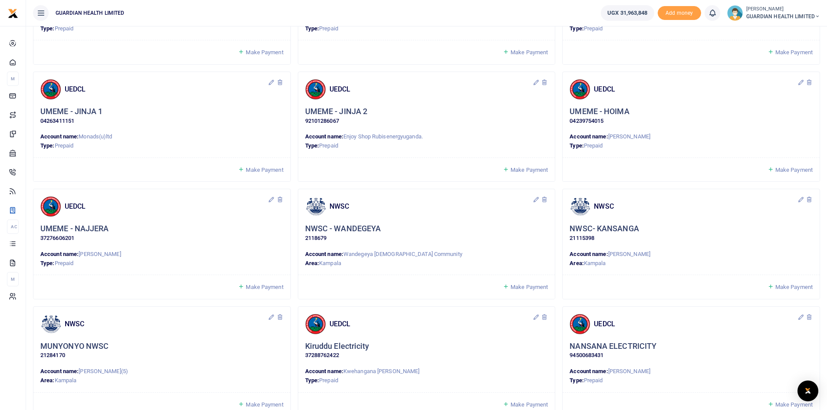
scroll to position [643, 0]
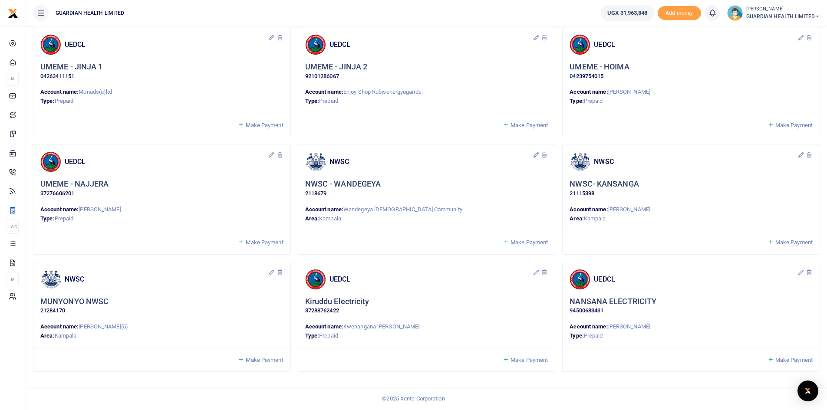
click at [529, 242] on span "Make Payment" at bounding box center [529, 242] width 37 height 7
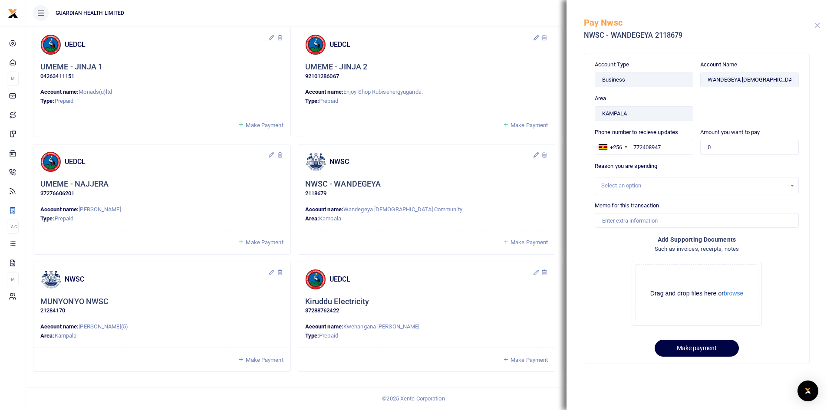
click at [817, 26] on button "Close" at bounding box center [818, 26] width 6 height 6
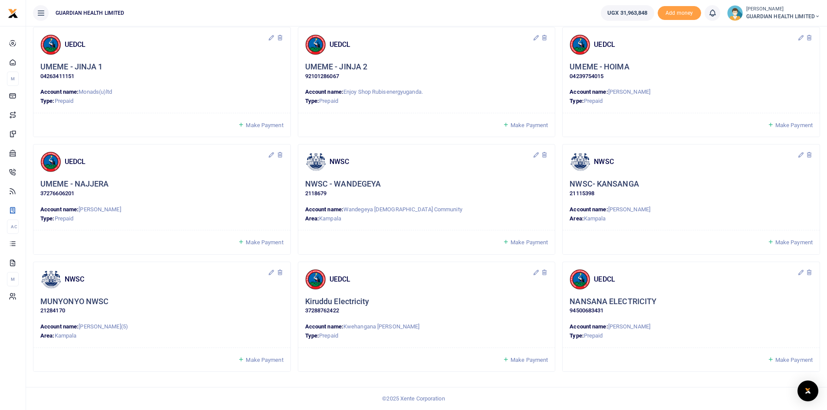
click at [782, 243] on span "Make Payment" at bounding box center [794, 242] width 37 height 7
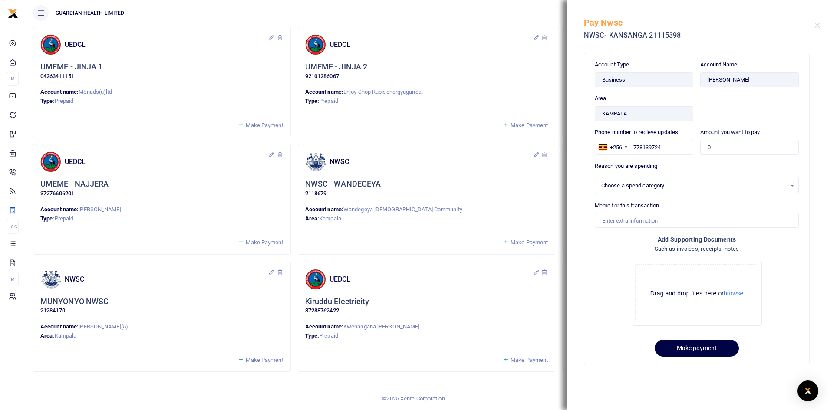
select select
click at [814, 24] on h5 "Pay Nwsc" at bounding box center [699, 22] width 231 height 10
click at [819, 23] on button "Close" at bounding box center [818, 26] width 6 height 6
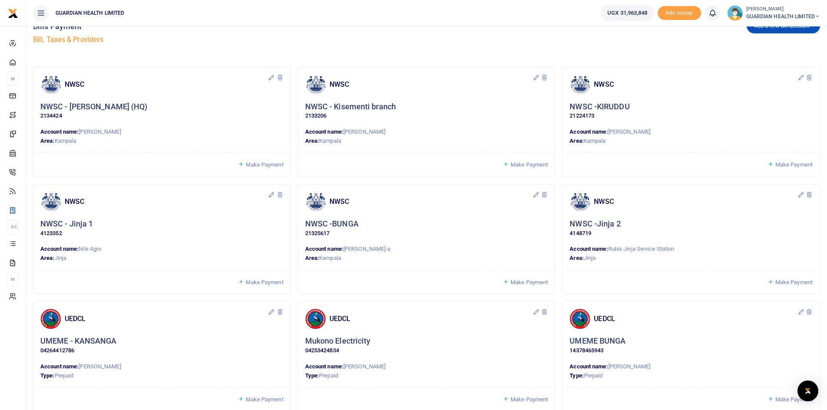
scroll to position [0, 0]
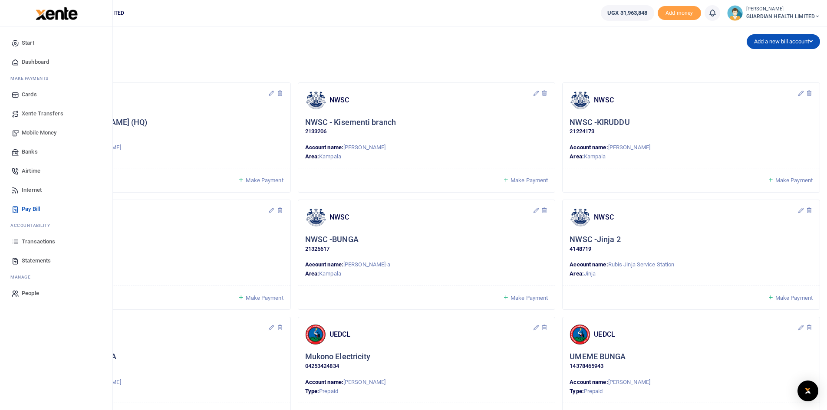
click at [47, 132] on span "Mobile Money" at bounding box center [39, 133] width 35 height 9
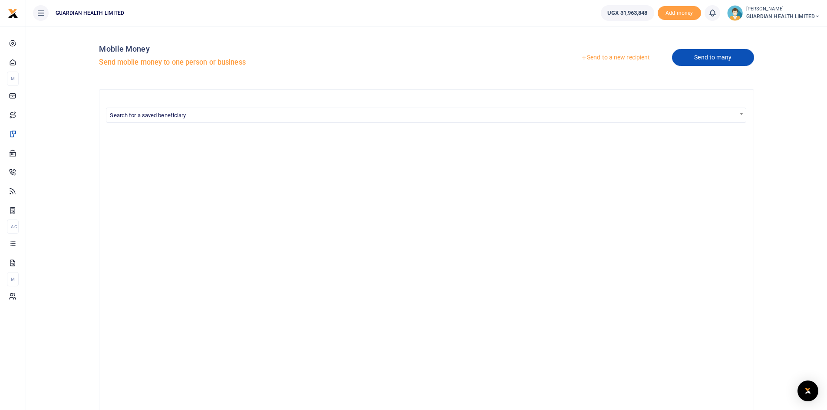
click at [693, 57] on link "Send to many" at bounding box center [713, 57] width 82 height 17
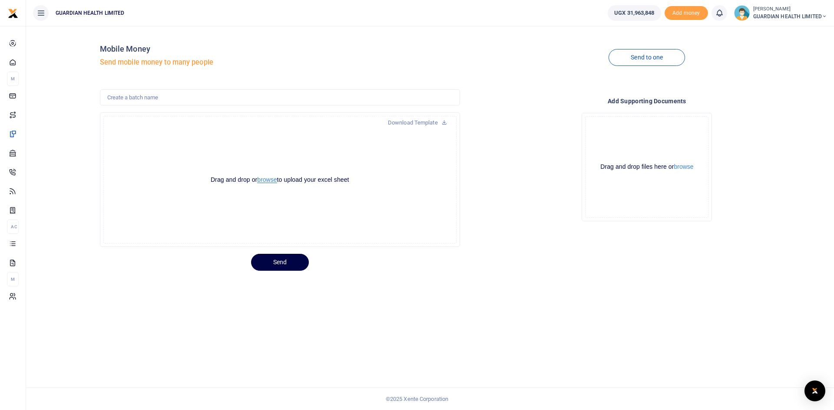
click at [269, 180] on button "browse" at bounding box center [267, 180] width 20 height 7
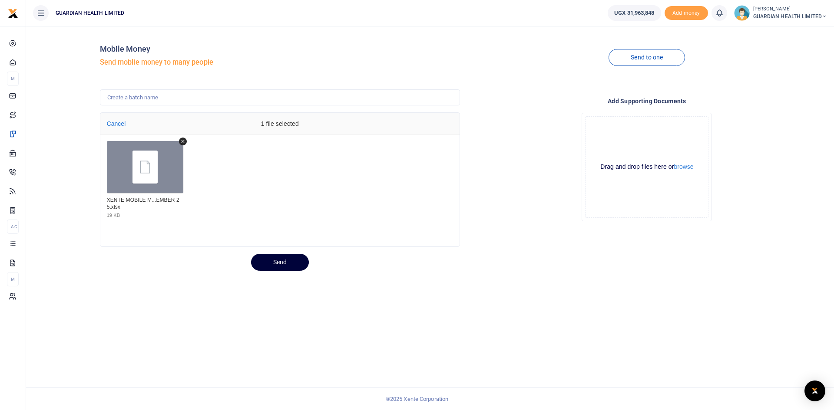
click at [277, 262] on button "Send" at bounding box center [280, 262] width 58 height 17
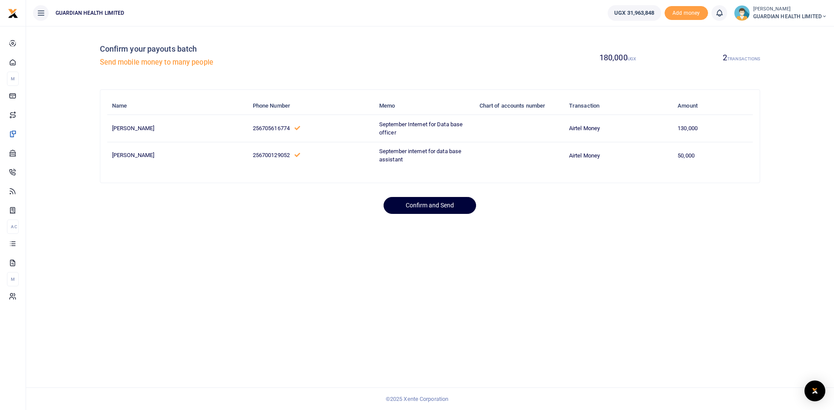
click at [422, 204] on button "Confirm and Send" at bounding box center [430, 205] width 93 height 17
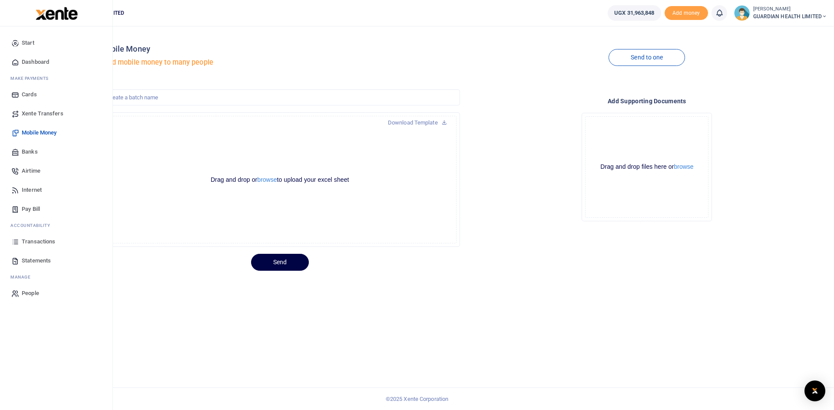
click at [42, 59] on span "Dashboard" at bounding box center [35, 62] width 27 height 9
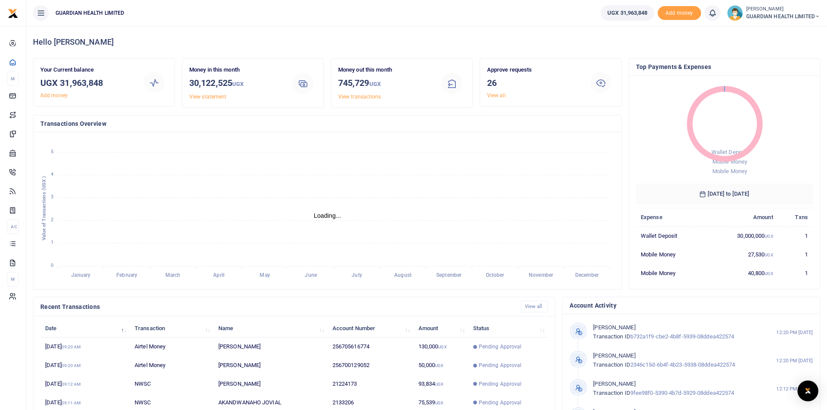
scroll to position [7, 7]
